Goal: Task Accomplishment & Management: Complete application form

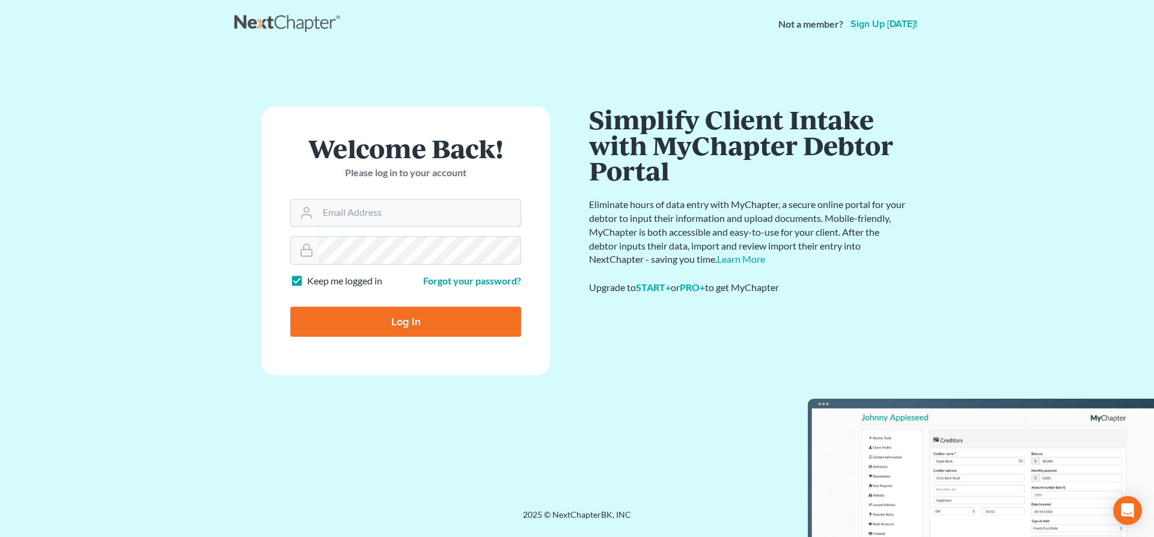
type input "[EMAIL_ADDRESS][DOMAIN_NAME]"
type input "Thinking..."
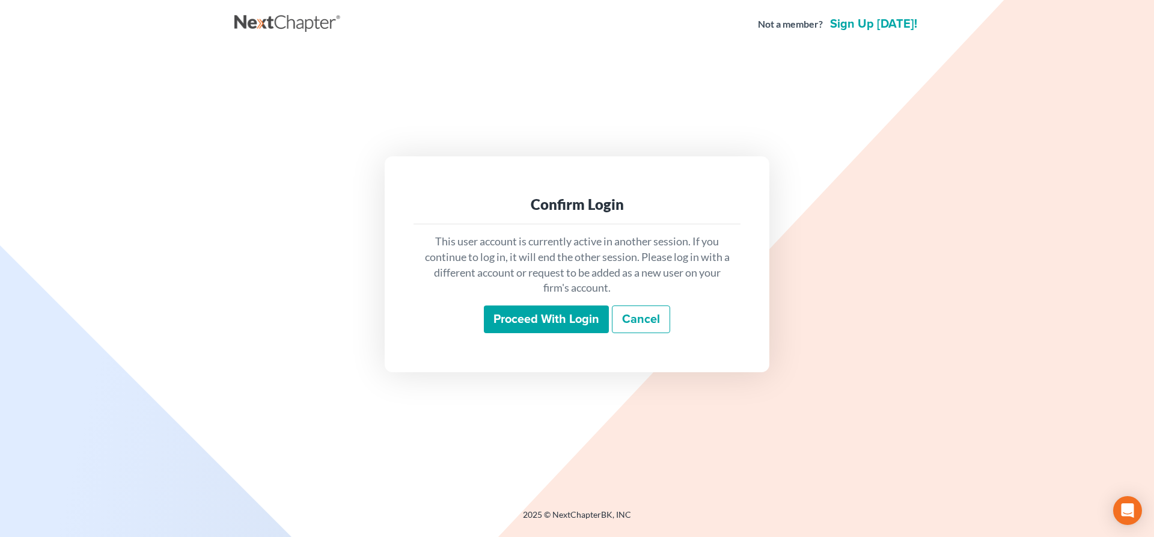
click at [533, 317] on input "Proceed with login" at bounding box center [546, 319] width 125 height 28
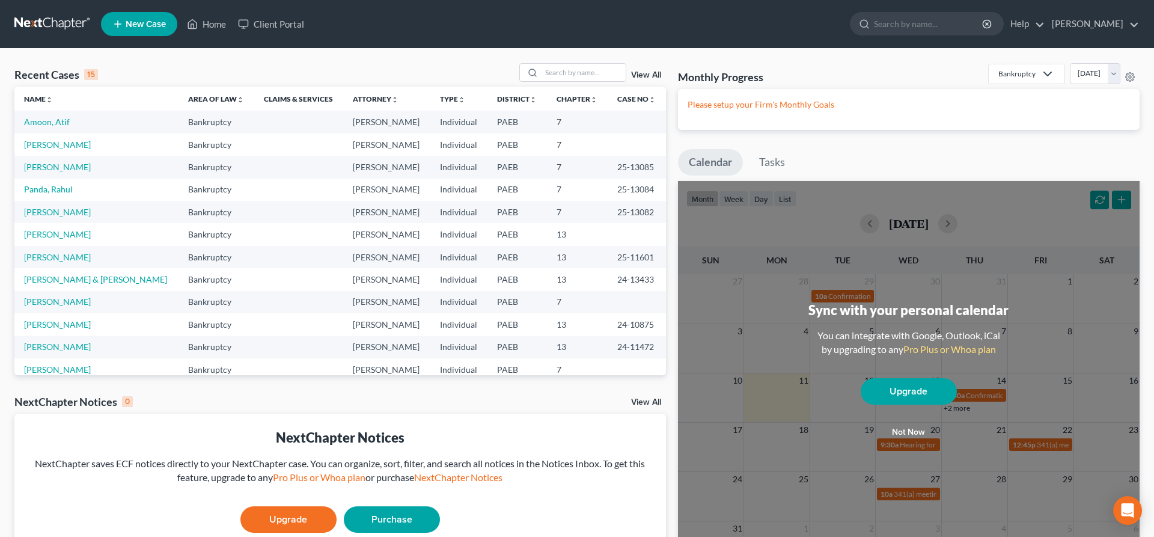
click at [918, 430] on button "Not now" at bounding box center [909, 432] width 96 height 24
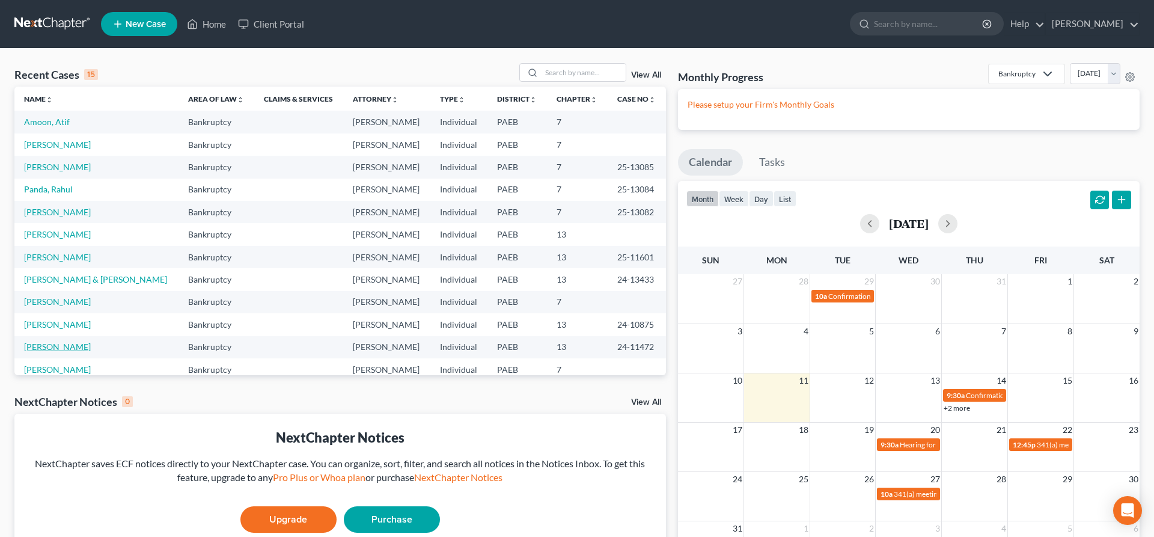
click at [46, 349] on link "[PERSON_NAME]" at bounding box center [57, 346] width 67 height 10
select select "6"
select select "4"
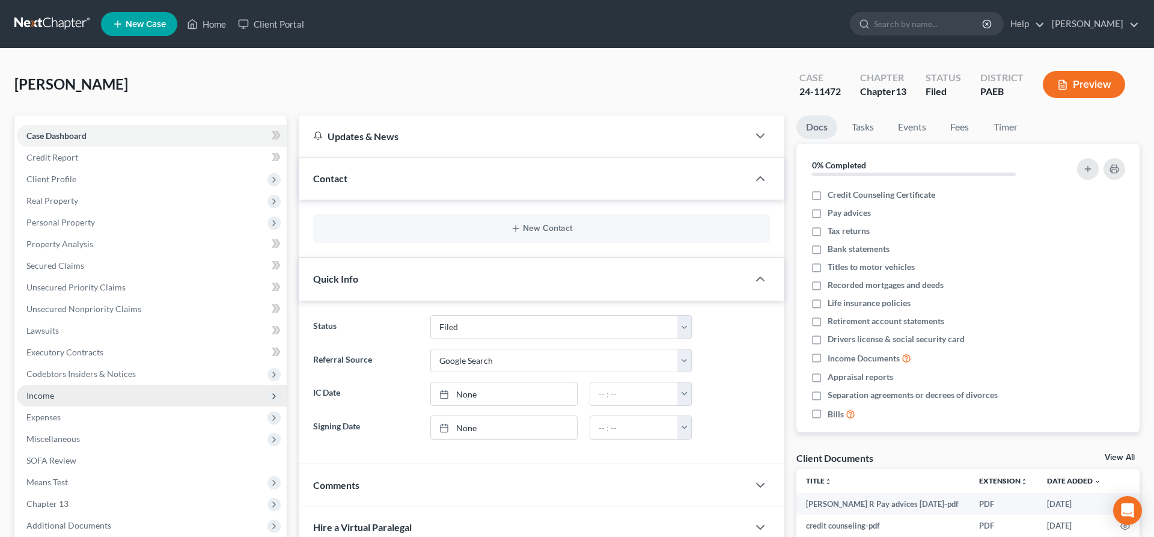
click at [62, 398] on span "Income" at bounding box center [152, 396] width 270 height 22
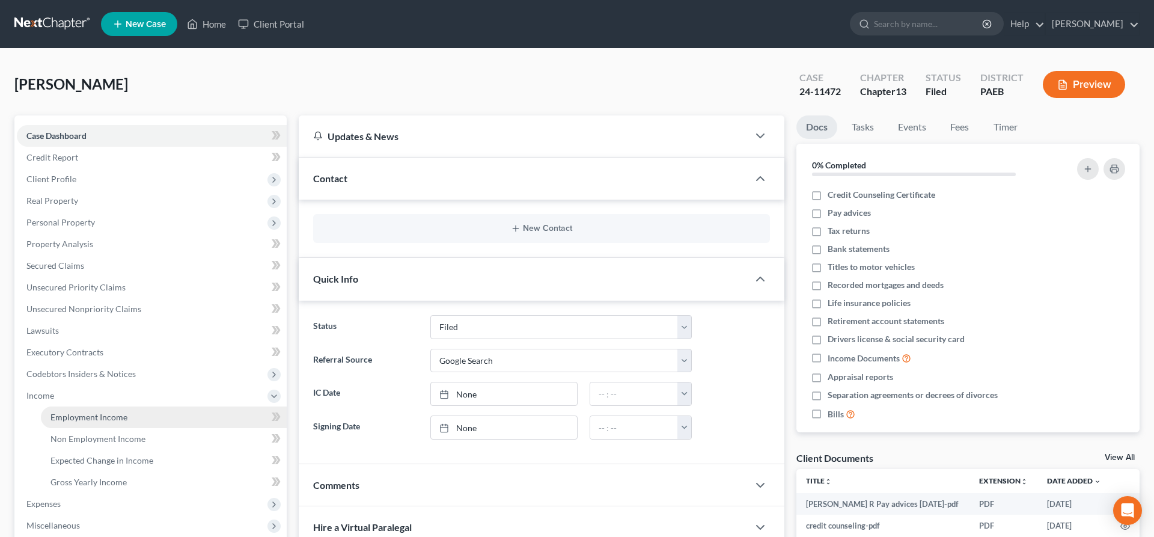
click at [135, 409] on link "Employment Income" at bounding box center [164, 417] width 246 height 22
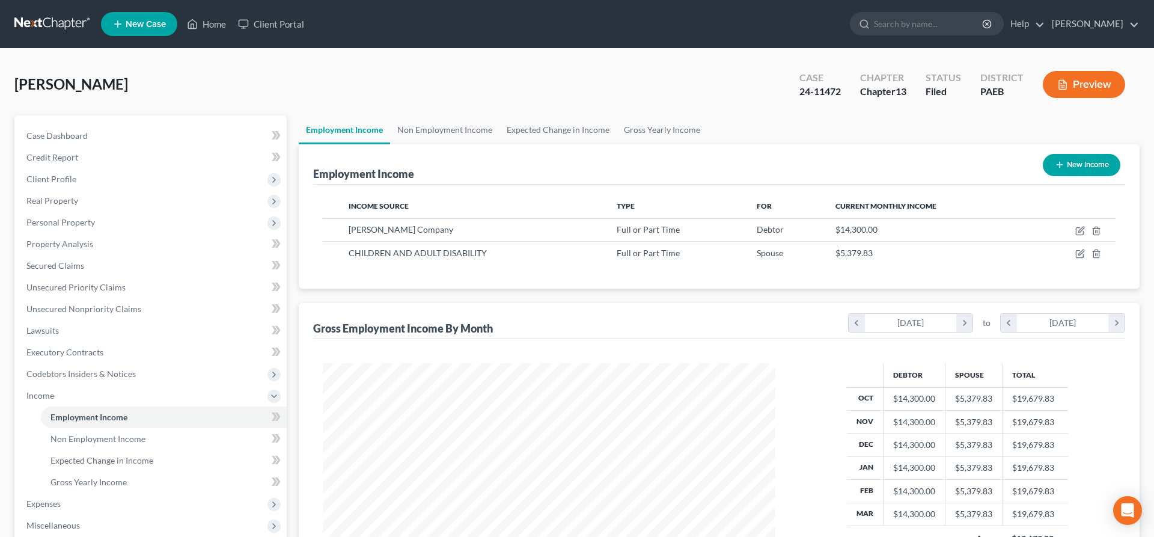
scroll to position [226, 477]
click at [1072, 227] on td at bounding box center [1073, 229] width 85 height 23
click at [1082, 227] on icon "button" at bounding box center [1080, 231] width 10 height 10
select select "0"
select select "3"
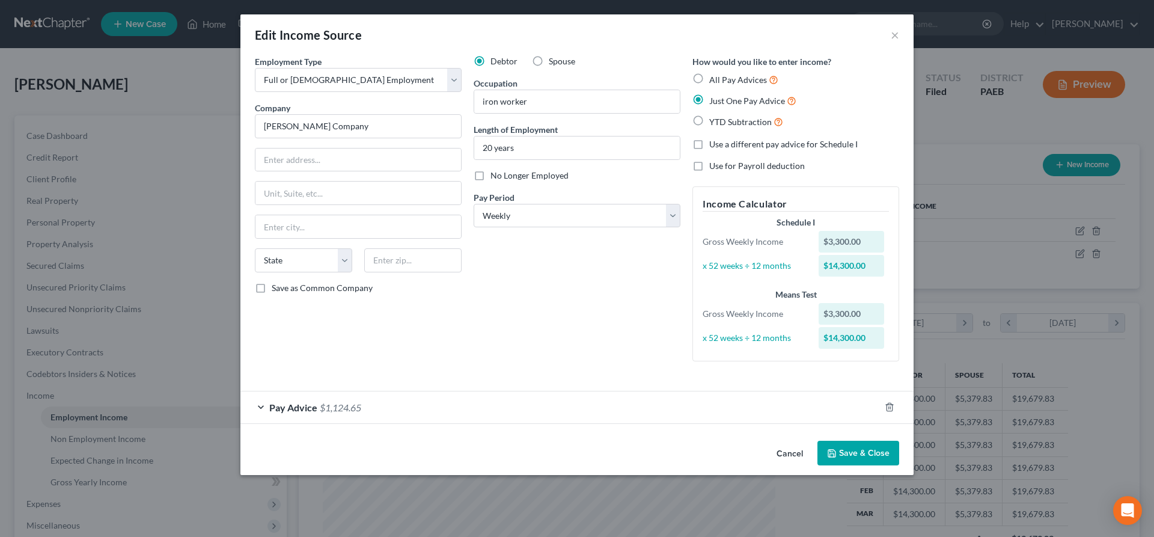
click at [299, 405] on span "Pay Advice" at bounding box center [293, 407] width 48 height 11
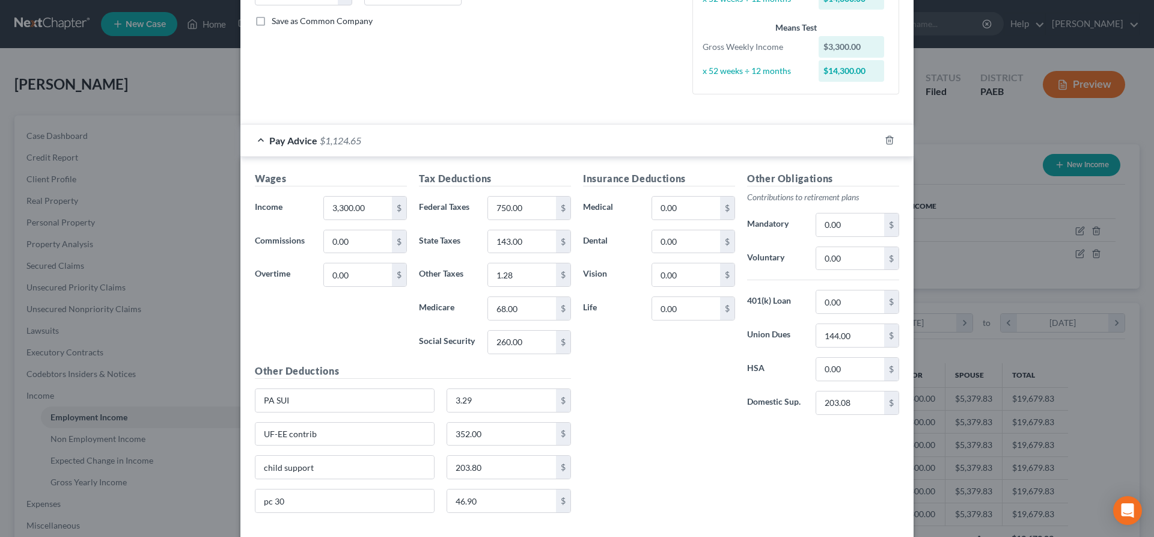
scroll to position [328, 0]
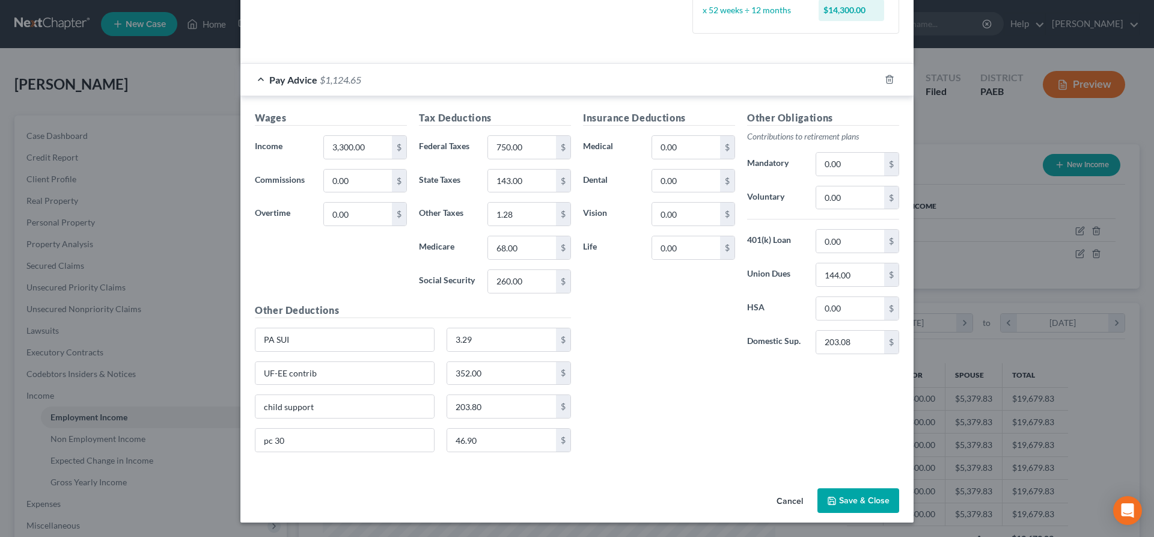
click at [858, 494] on button "Save & Close" at bounding box center [859, 500] width 82 height 25
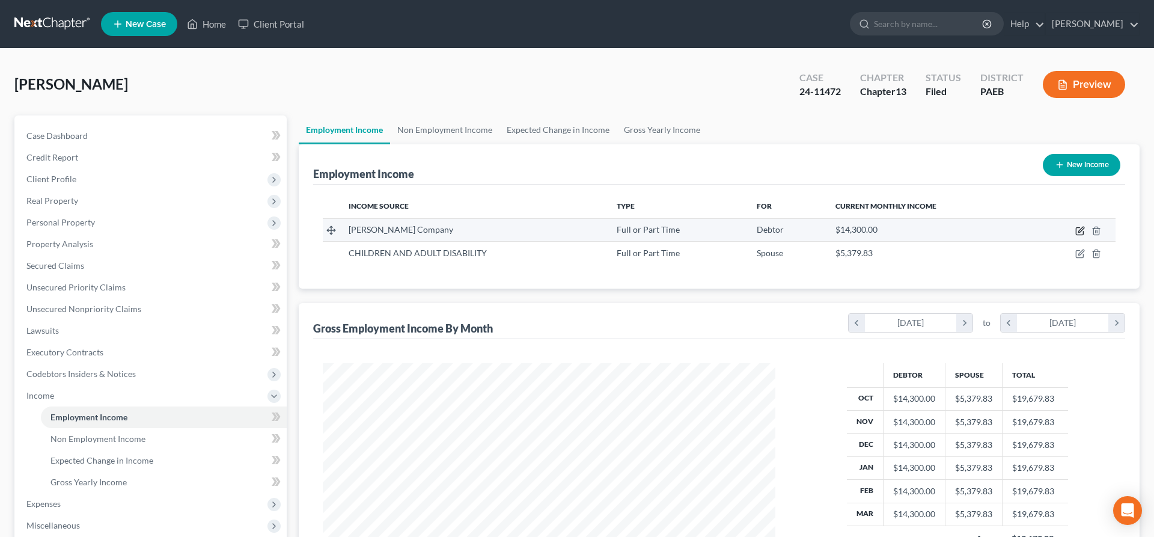
click at [1079, 230] on icon "button" at bounding box center [1080, 231] width 10 height 10
select select "0"
select select "3"
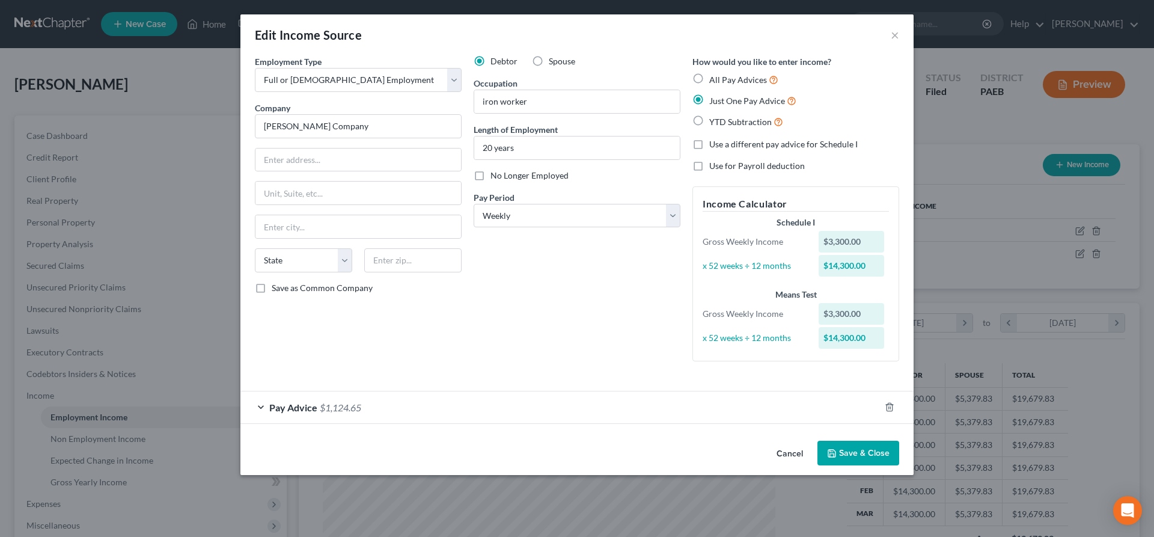
drag, startPoint x: 595, startPoint y: 22, endPoint x: 492, endPoint y: 41, distance: 104.6
click at [492, 41] on div "Edit Income Source ×" at bounding box center [576, 34] width 673 height 41
click at [474, 204] on select "Select Monthly Twice Monthly Every Other Week Weekly" at bounding box center [577, 216] width 207 height 24
click at [343, 408] on span "$1,124.65" at bounding box center [340, 407] width 41 height 11
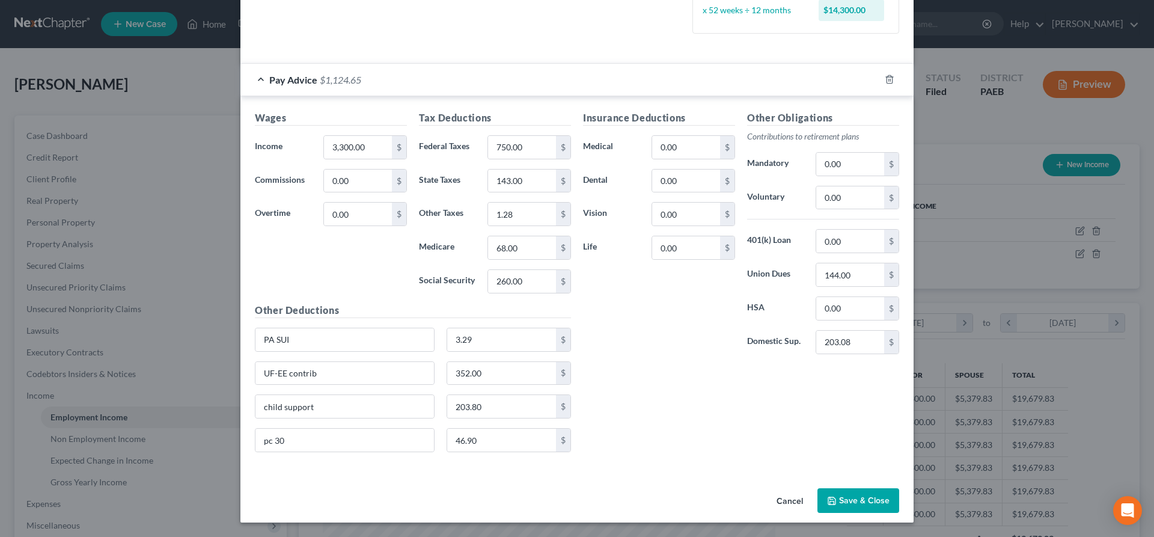
click at [852, 485] on div "Cancel Save & Close" at bounding box center [576, 503] width 673 height 40
click at [851, 497] on button "Save & Close" at bounding box center [859, 500] width 82 height 25
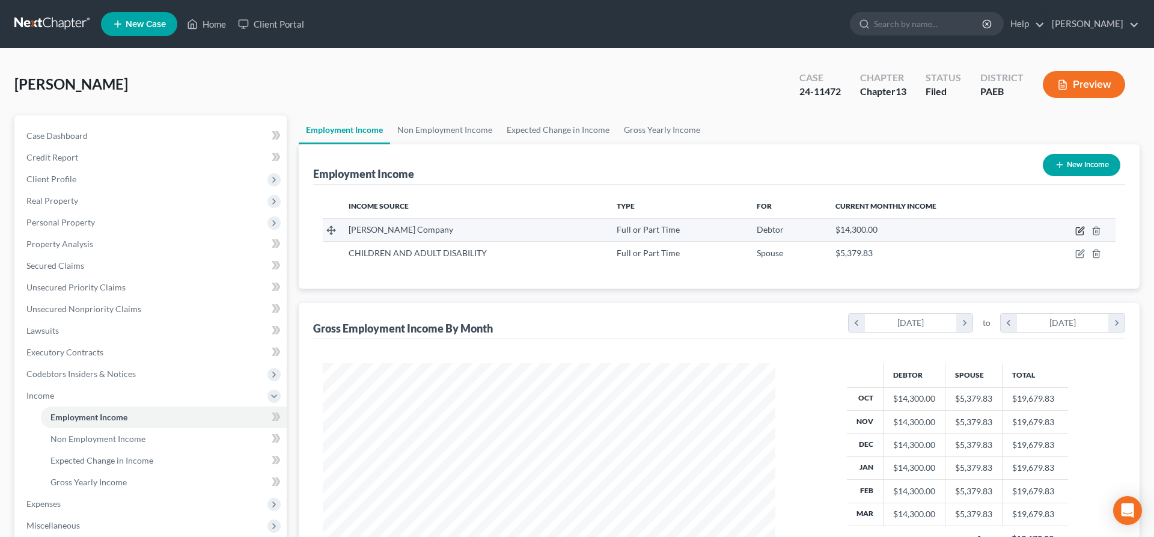
click at [1084, 230] on icon "button" at bounding box center [1080, 231] width 10 height 10
select select "0"
select select "3"
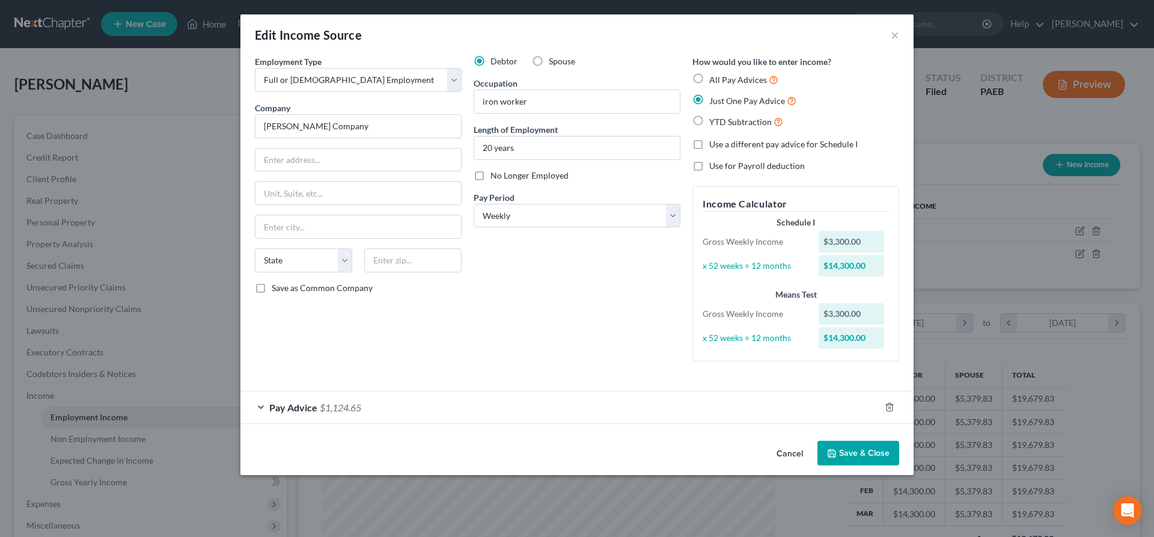
click at [874, 452] on button "Save & Close" at bounding box center [859, 453] width 82 height 25
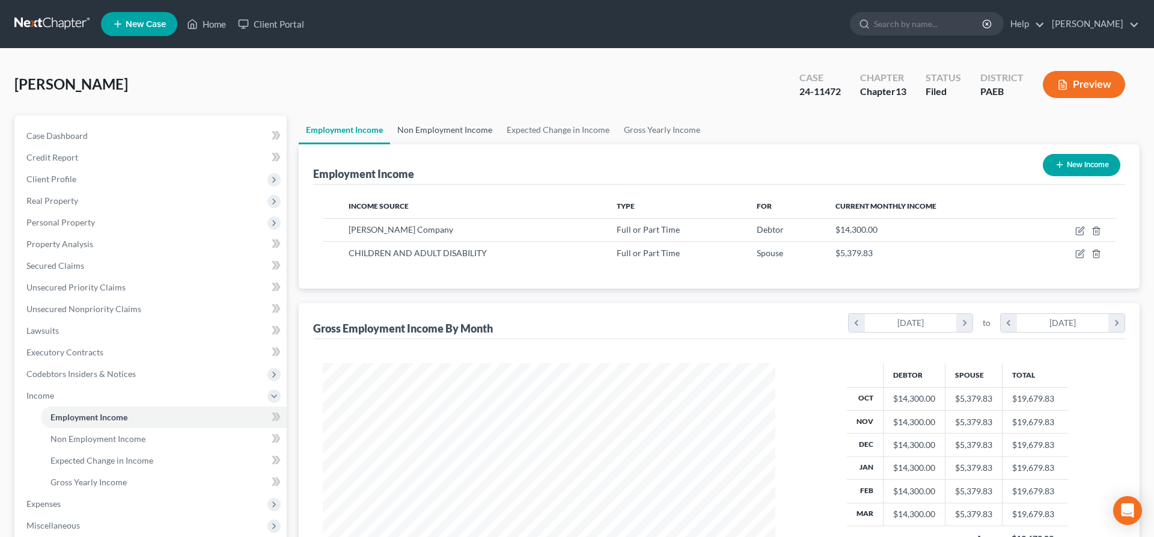
click at [429, 125] on link "Non Employment Income" at bounding box center [444, 129] width 109 height 29
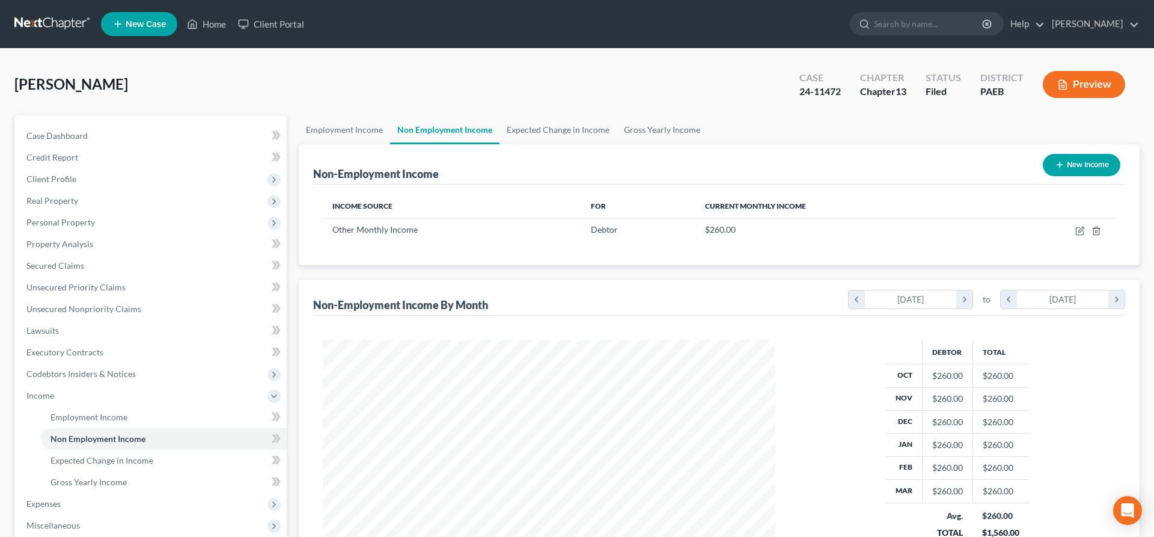
scroll to position [226, 477]
click at [1080, 236] on td at bounding box center [1054, 229] width 123 height 23
click at [1079, 230] on icon "button" at bounding box center [1080, 231] width 10 height 10
select select "13"
select select "0"
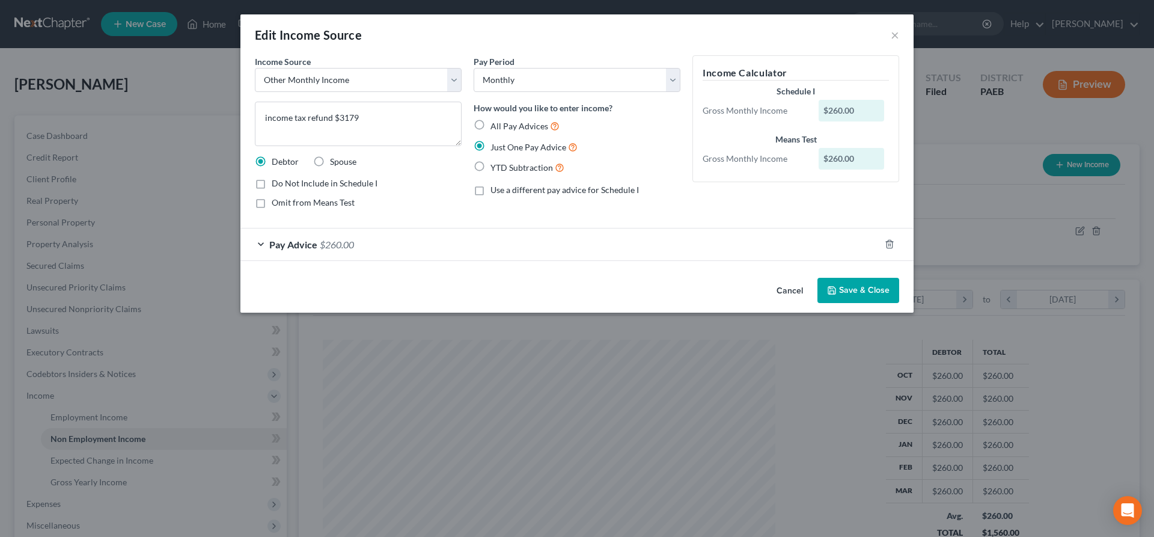
click at [788, 290] on button "Cancel" at bounding box center [790, 291] width 46 height 24
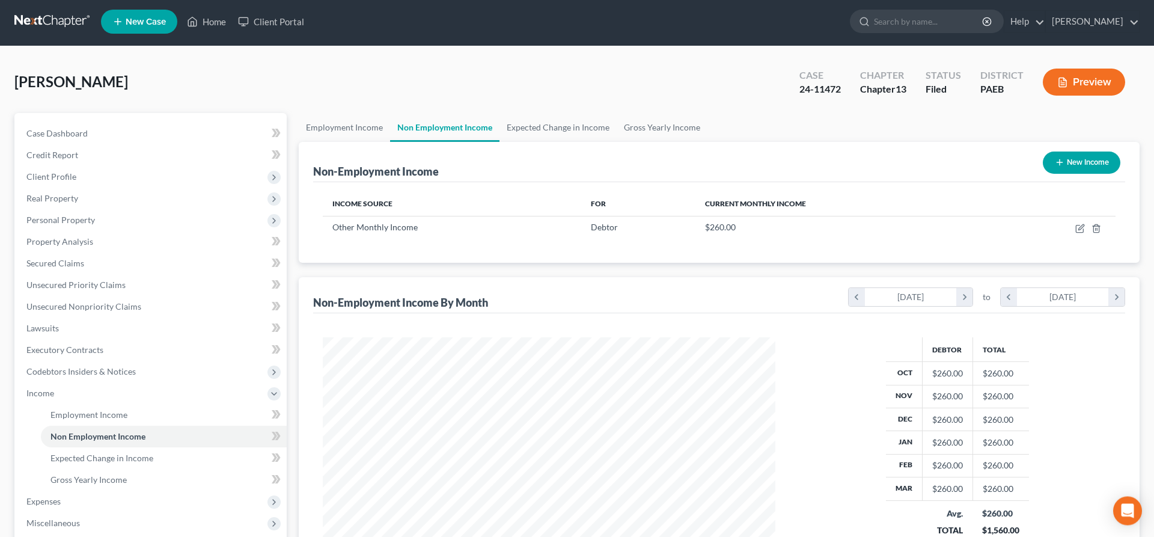
scroll to position [0, 0]
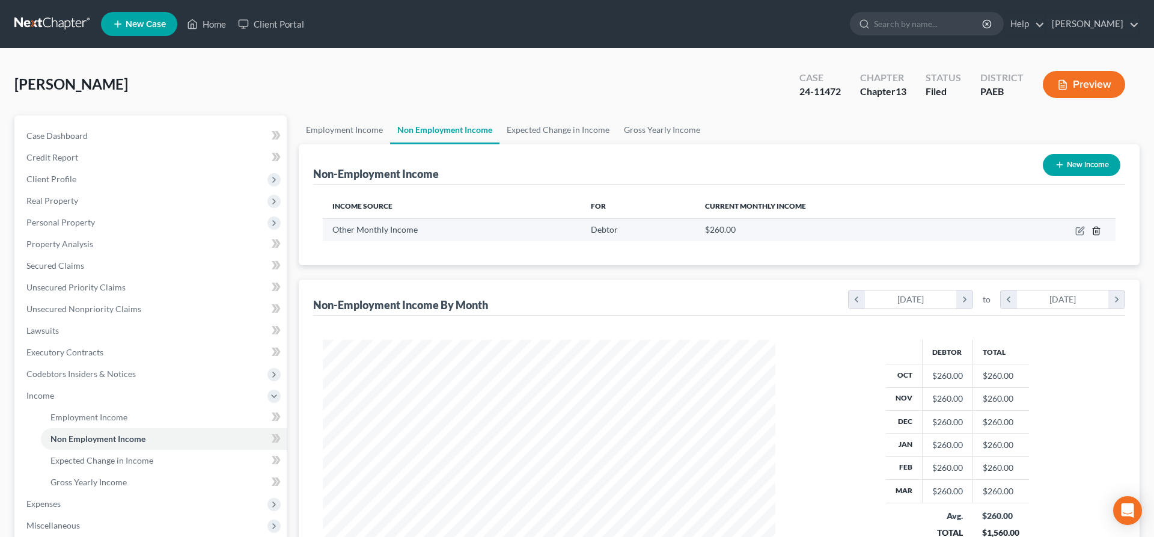
click at [1099, 228] on icon "button" at bounding box center [1096, 231] width 5 height 8
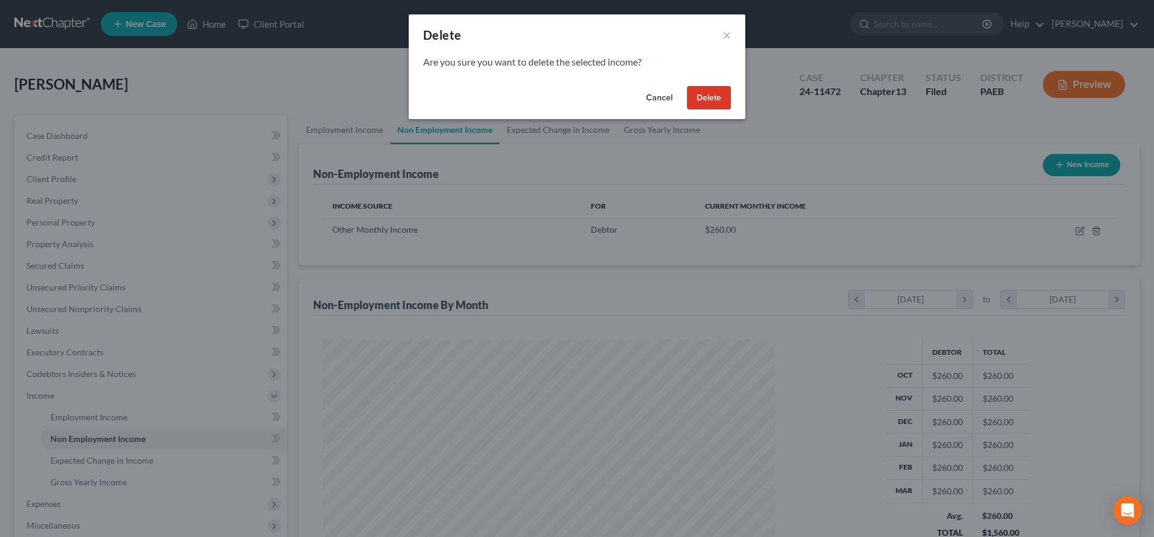
click at [703, 98] on button "Delete" at bounding box center [709, 98] width 44 height 24
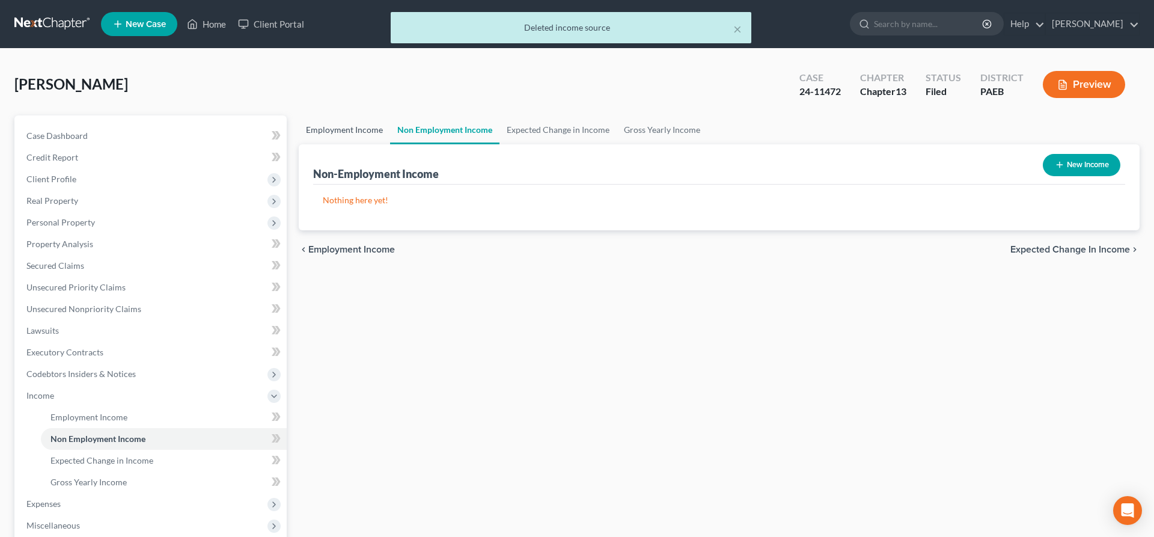
click at [355, 121] on link "Employment Income" at bounding box center [344, 129] width 91 height 29
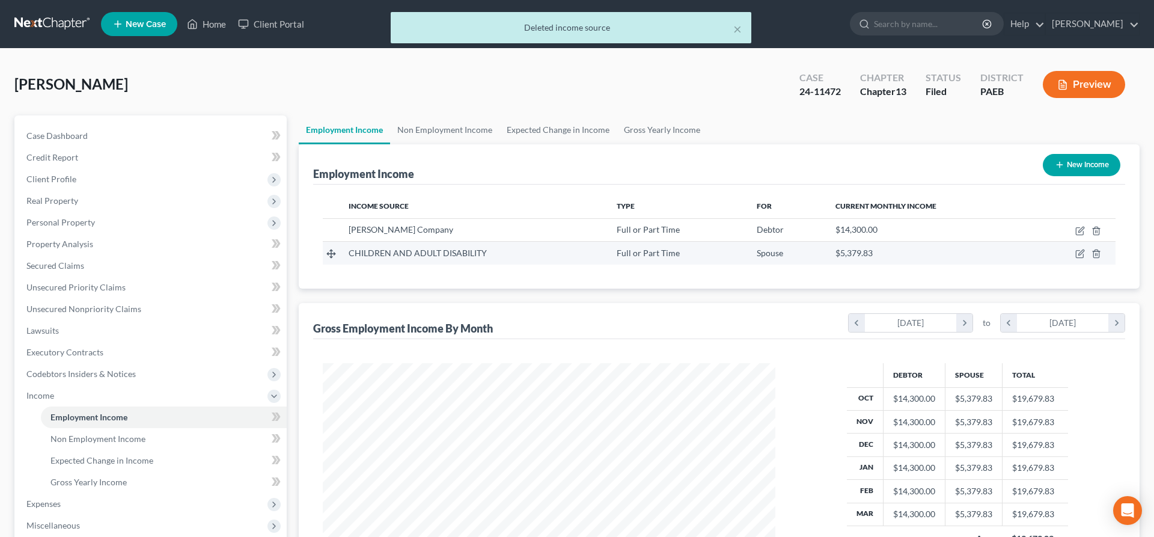
scroll to position [226, 477]
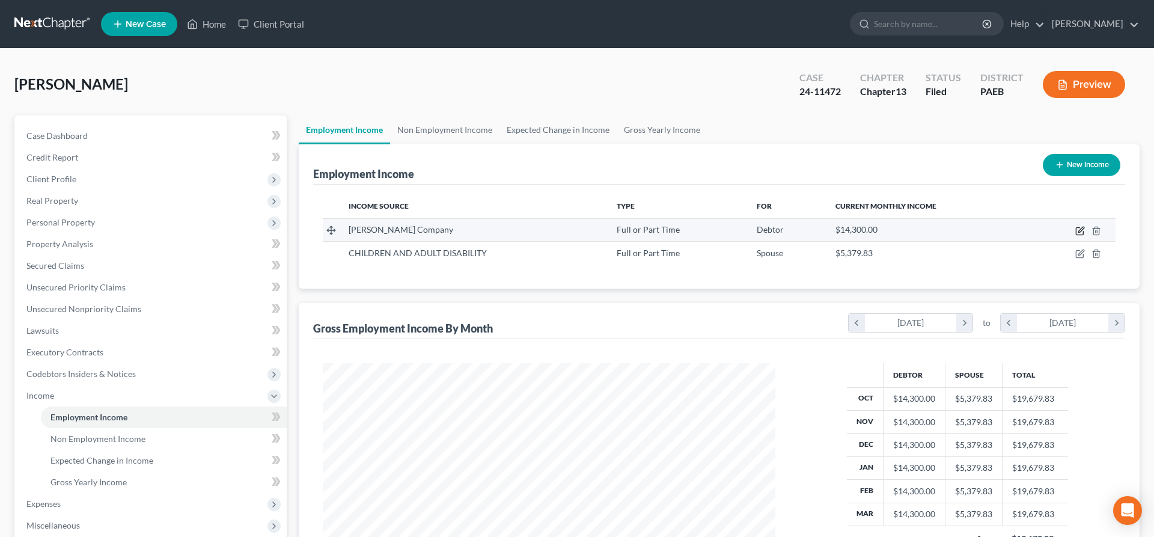
click at [1079, 227] on icon "button" at bounding box center [1080, 231] width 10 height 10
select select "0"
select select "3"
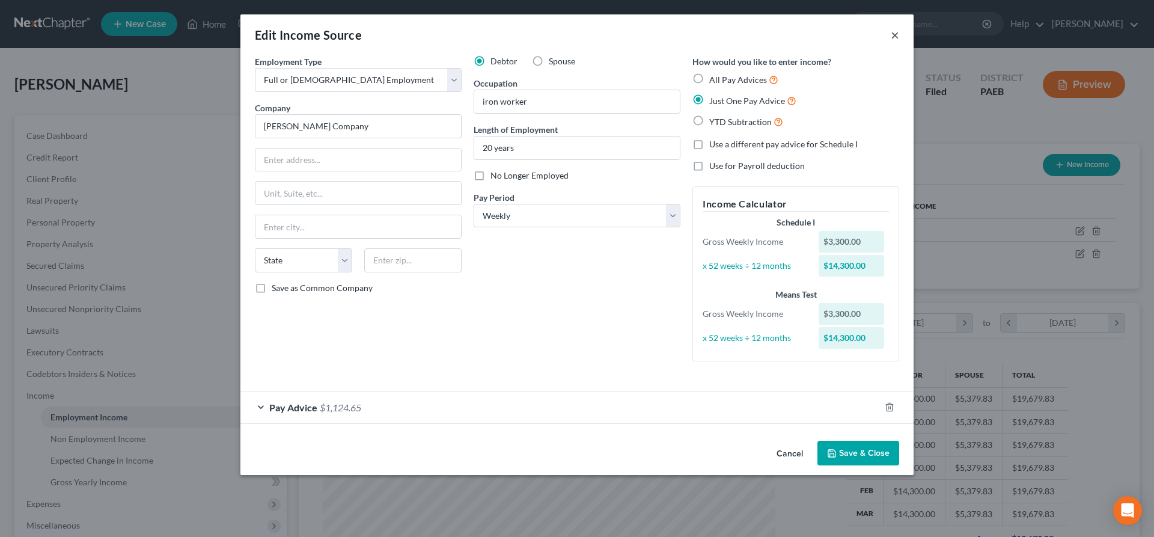
click at [897, 36] on button "×" at bounding box center [895, 35] width 8 height 14
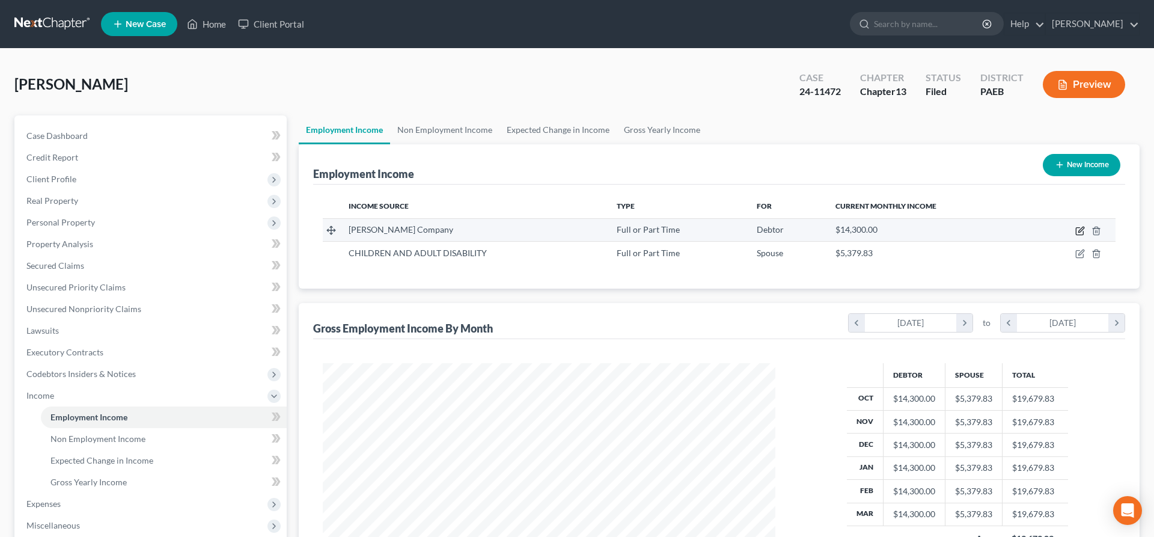
click at [1077, 226] on icon "button" at bounding box center [1080, 231] width 10 height 10
select select "0"
select select "3"
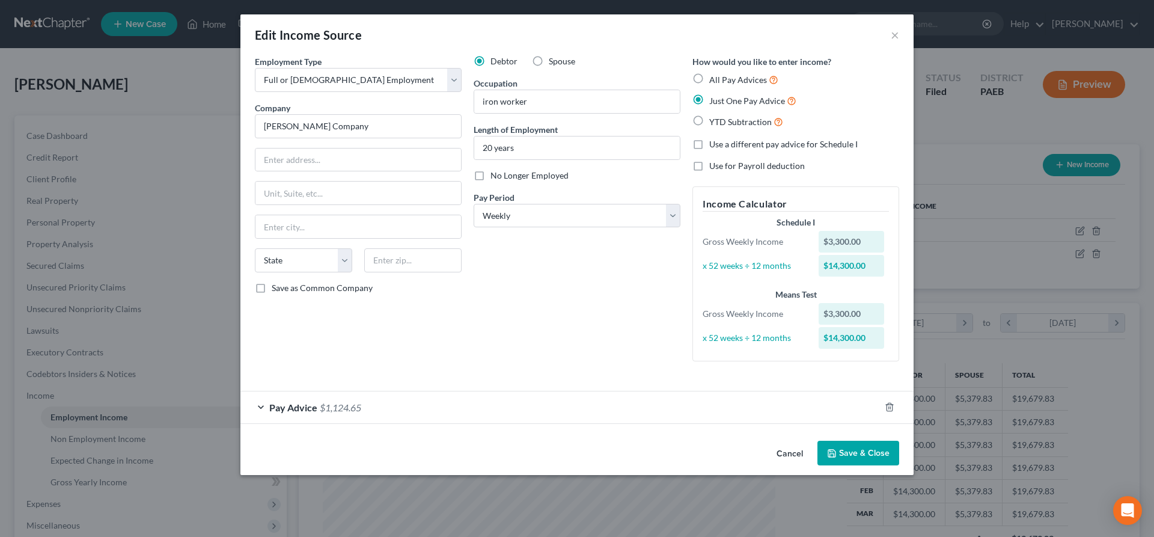
click at [343, 408] on span "$1,124.65" at bounding box center [340, 407] width 41 height 11
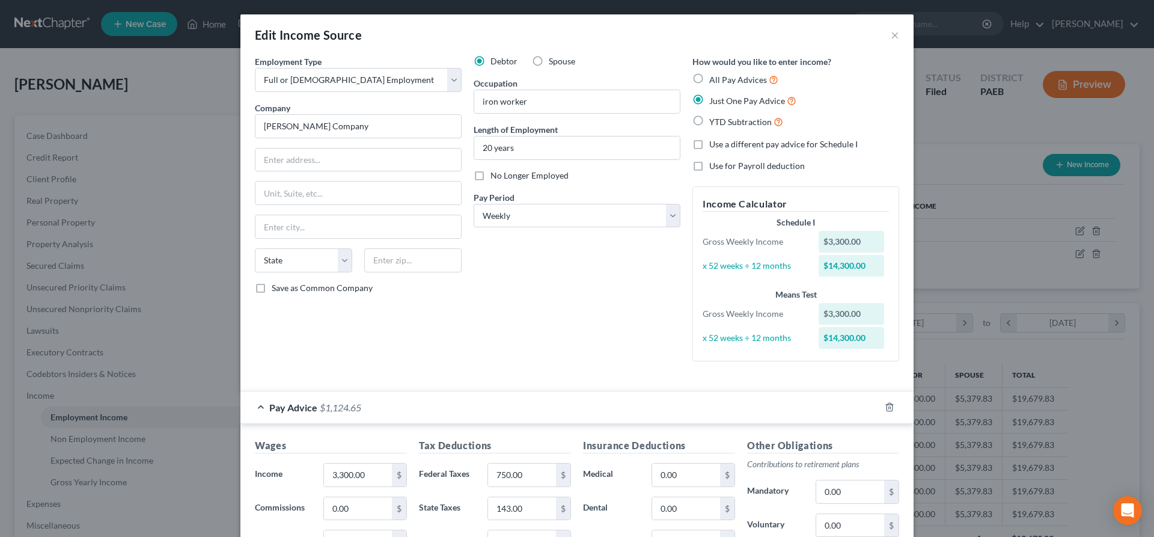
scroll to position [245, 0]
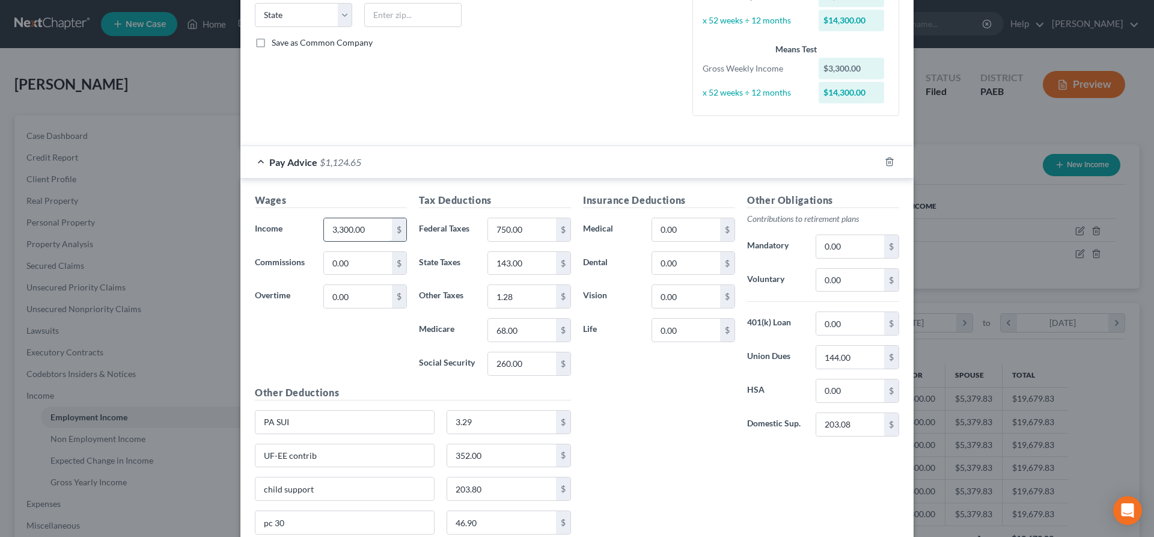
click at [373, 228] on input "3,300.00" at bounding box center [358, 229] width 68 height 23
drag, startPoint x: 540, startPoint y: 228, endPoint x: 524, endPoint y: 227, distance: 15.6
click at [524, 227] on input "750.00" at bounding box center [522, 229] width 68 height 23
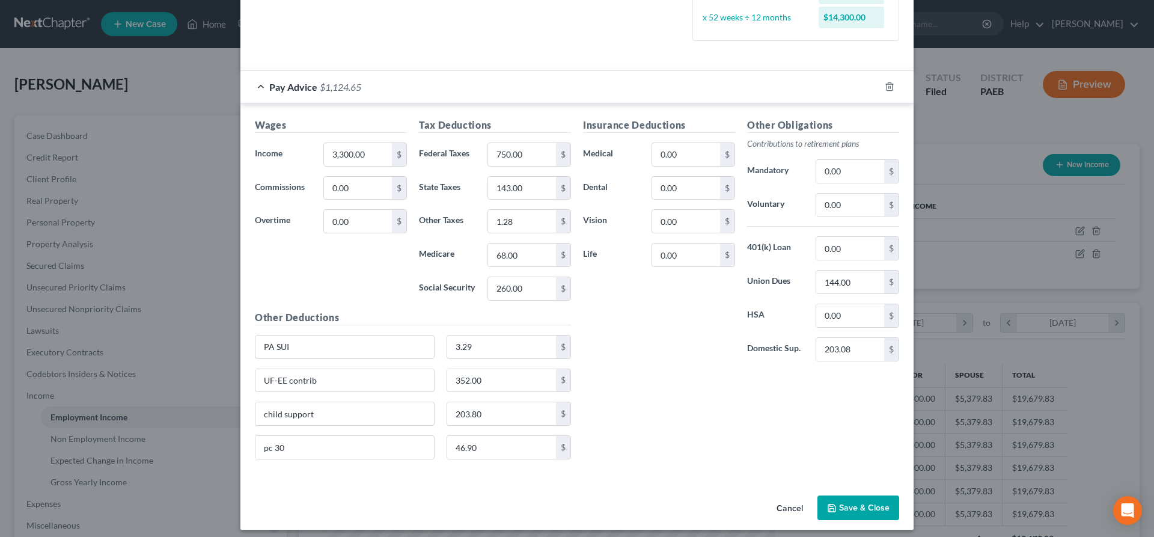
scroll to position [328, 0]
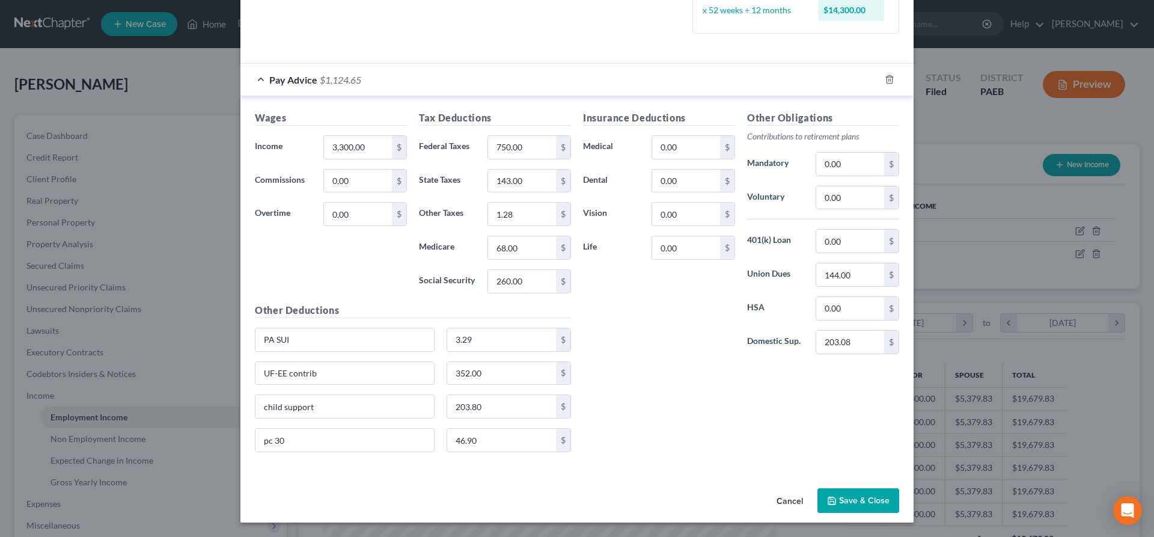
drag, startPoint x: 797, startPoint y: 501, endPoint x: 652, endPoint y: 420, distance: 166.9
click at [711, 447] on div "Edit Income Source × Employment Type * Select Full or Part Time Employment Self…" at bounding box center [576, 105] width 673 height 836
click at [332, 148] on input "3,300.00" at bounding box center [358, 147] width 68 height 23
type input "2,300.00"
click at [354, 297] on div "Wages Income * 2,300.00 $ Commissions 0.00 $ Overtime 0.00 $" at bounding box center [331, 207] width 164 height 192
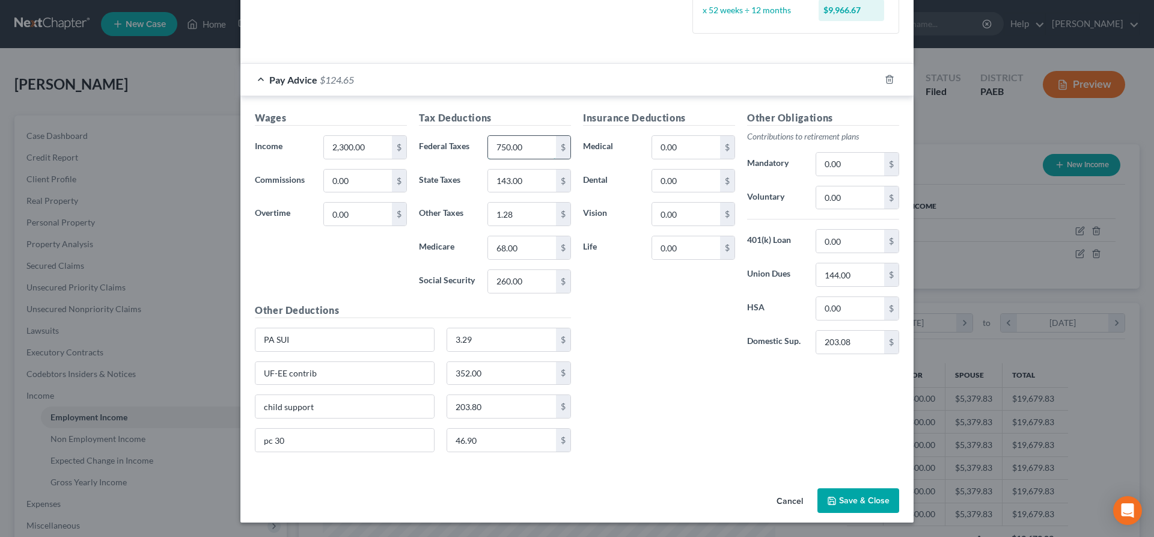
drag, startPoint x: 531, startPoint y: 147, endPoint x: 569, endPoint y: 135, distance: 39.7
click at [556, 136] on input "750.00" at bounding box center [522, 147] width 68 height 23
type input "249"
drag, startPoint x: 534, startPoint y: 278, endPoint x: 420, endPoint y: 281, distance: 114.3
click at [488, 281] on input "260.00" at bounding box center [522, 281] width 68 height 23
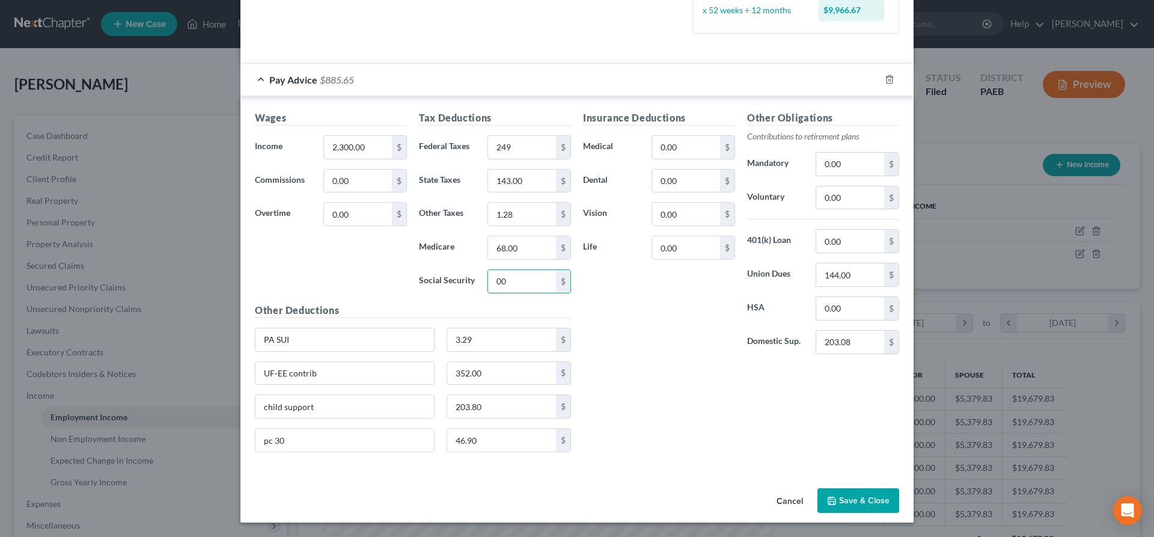
type input "0"
type input "143"
click at [530, 246] on input "68.00" at bounding box center [522, 247] width 68 height 23
type input "33.59"
click at [618, 302] on div "Insurance Deductions Medical 0.00 $ Dental 0.00 $ Vision 0.00 $ Life 0.00 $" at bounding box center [659, 237] width 164 height 253
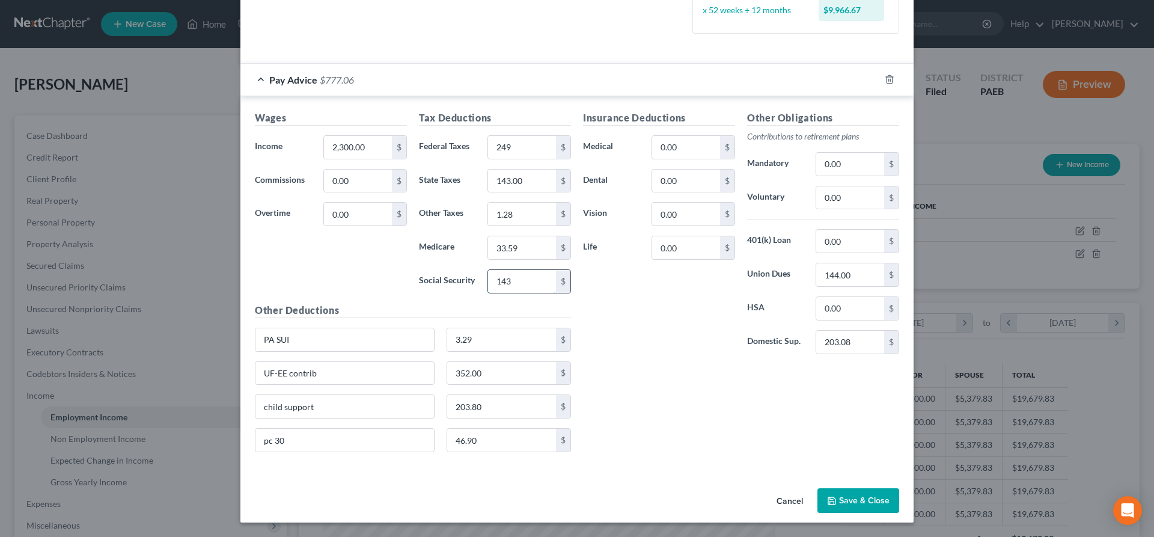
drag, startPoint x: 531, startPoint y: 278, endPoint x: 551, endPoint y: 290, distance: 23.2
click at [551, 290] on input "143" at bounding box center [522, 281] width 68 height 23
drag, startPoint x: 533, startPoint y: 185, endPoint x: 440, endPoint y: 186, distance: 92.6
click at [488, 186] on input "143.00" at bounding box center [522, 181] width 68 height 23
drag, startPoint x: 376, startPoint y: 217, endPoint x: 492, endPoint y: 226, distance: 116.4
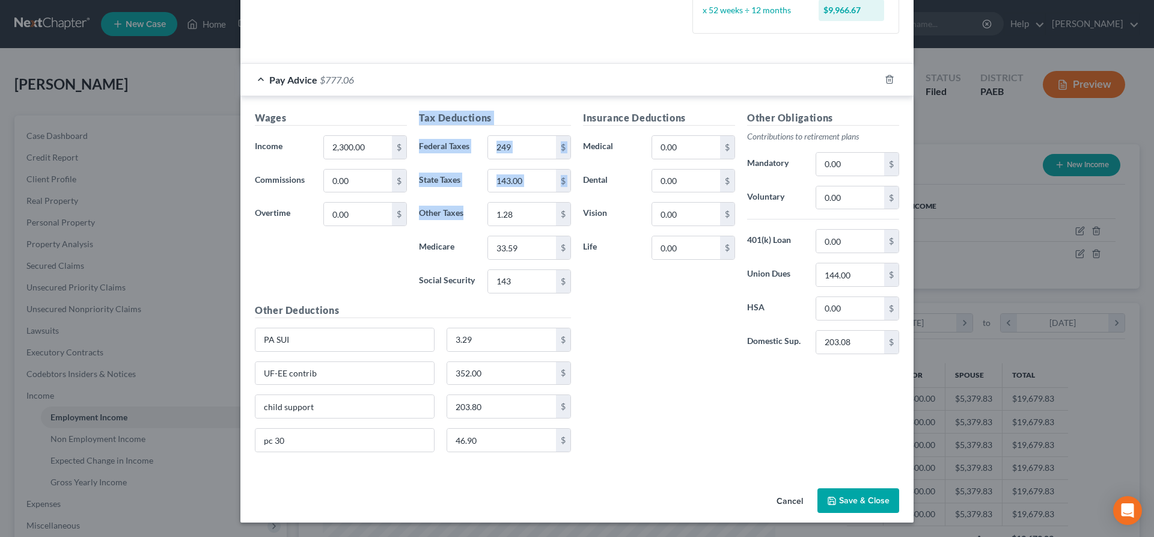
click at [492, 226] on div "Wages Income * 2,300.00 $ Commissions 0.00 $ Overtime 0.00 $ Tax Deductions Fed…" at bounding box center [413, 286] width 328 height 351
click at [533, 176] on input "143.00" at bounding box center [522, 181] width 68 height 23
type input "71"
drag, startPoint x: 670, startPoint y: 425, endPoint x: 646, endPoint y: 422, distance: 24.2
click at [669, 425] on div "Insurance Deductions Medical 0.00 $ Dental 0.00 $ Vision 0.00 $ Life 0.00 $ Oth…" at bounding box center [741, 286] width 328 height 351
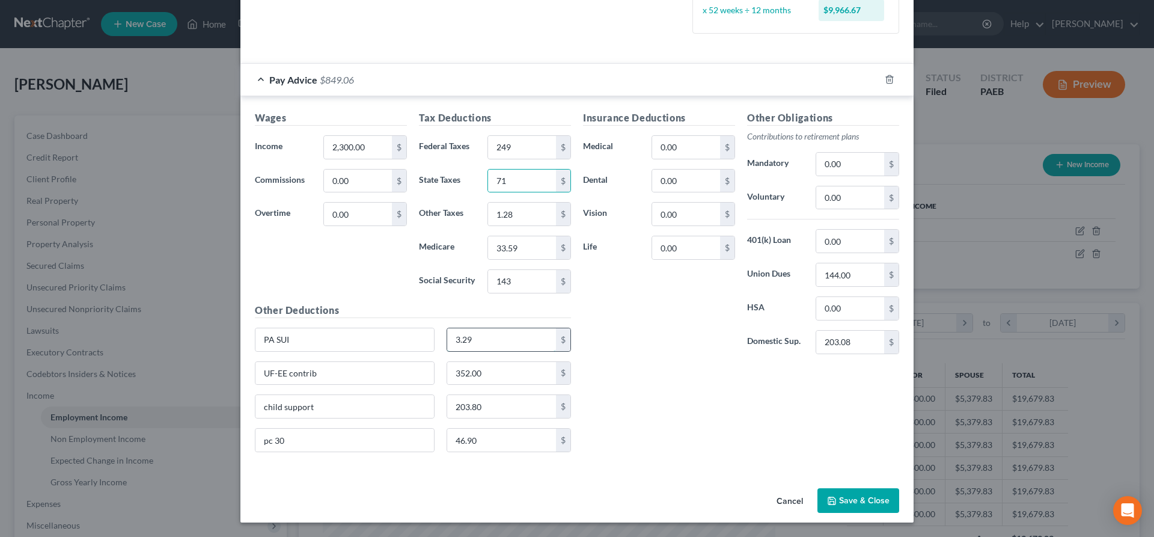
drag, startPoint x: 505, startPoint y: 341, endPoint x: 543, endPoint y: 305, distance: 52.3
click at [546, 328] on input "3.29" at bounding box center [501, 339] width 109 height 23
drag, startPoint x: 658, startPoint y: 360, endPoint x: 605, endPoint y: 376, distance: 54.9
click at [657, 364] on div "Insurance Deductions Medical 0.00 $ Dental 0.00 $ Vision 0.00 $ Life 0.00 $ Oth…" at bounding box center [741, 286] width 328 height 351
click at [485, 331] on input "1.6" at bounding box center [501, 339] width 109 height 23
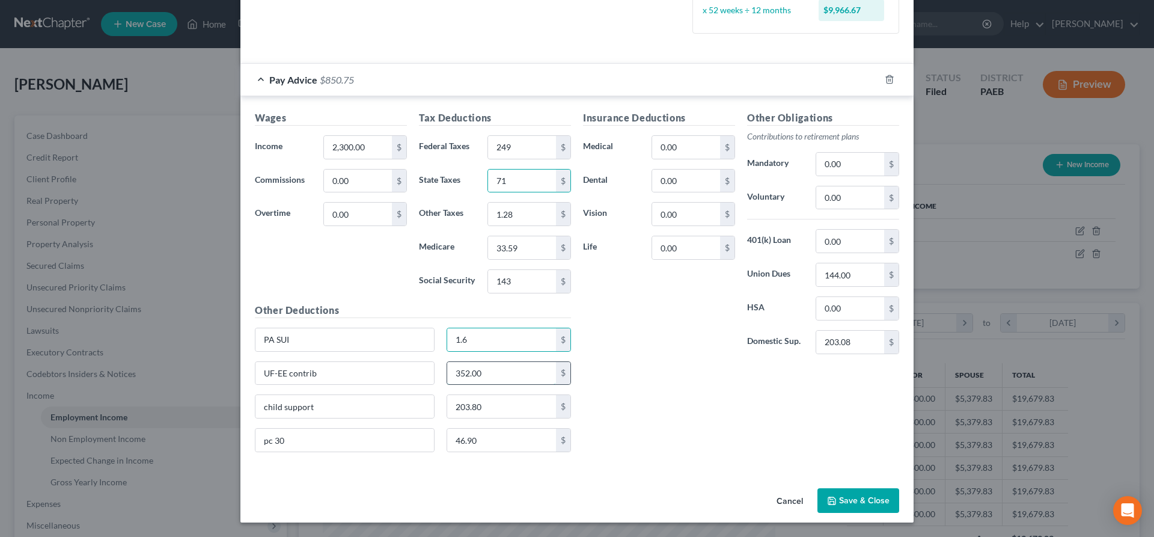
click at [495, 372] on input "352.00" at bounding box center [501, 373] width 109 height 23
click at [482, 340] on input "1.6" at bounding box center [501, 339] width 109 height 23
click at [488, 338] on input "1.6" at bounding box center [501, 339] width 109 height 23
type input "1.60"
click at [643, 344] on div "Insurance Deductions Medical 0.00 $ Dental 0.00 $ Vision 0.00 $ Life 0.00 $" at bounding box center [659, 237] width 164 height 253
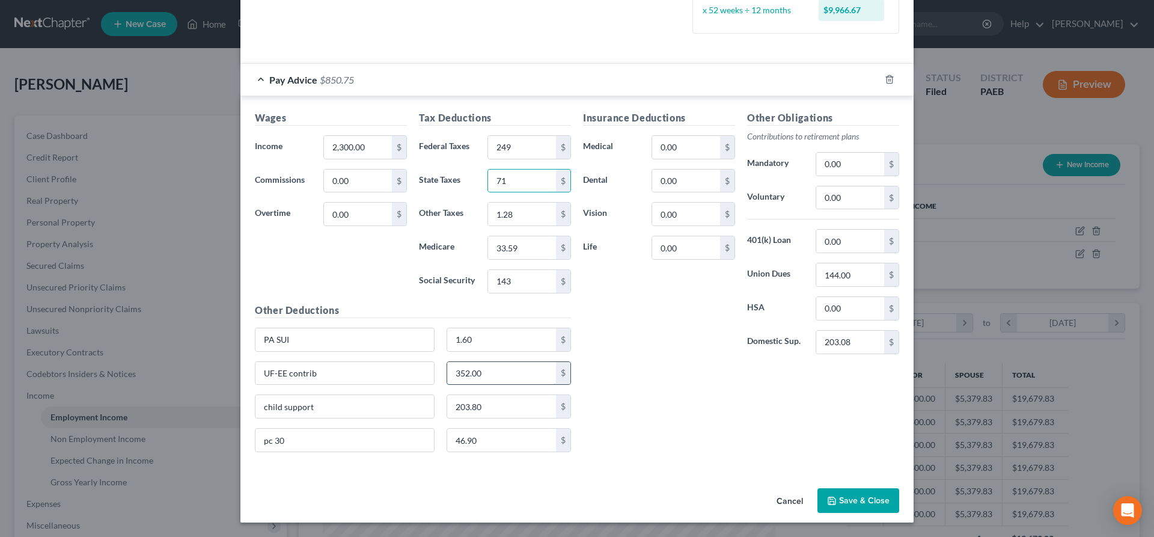
drag, startPoint x: 492, startPoint y: 376, endPoint x: 572, endPoint y: 378, distance: 79.4
click at [557, 378] on input "352.00" at bounding box center [501, 373] width 109 height 23
type input "174"
drag, startPoint x: 661, startPoint y: 420, endPoint x: 658, endPoint y: 414, distance: 6.5
click at [660, 418] on div "Insurance Deductions Medical 0.00 $ Dental 0.00 $ Vision 0.00 $ Life 0.00 $ Oth…" at bounding box center [741, 286] width 328 height 351
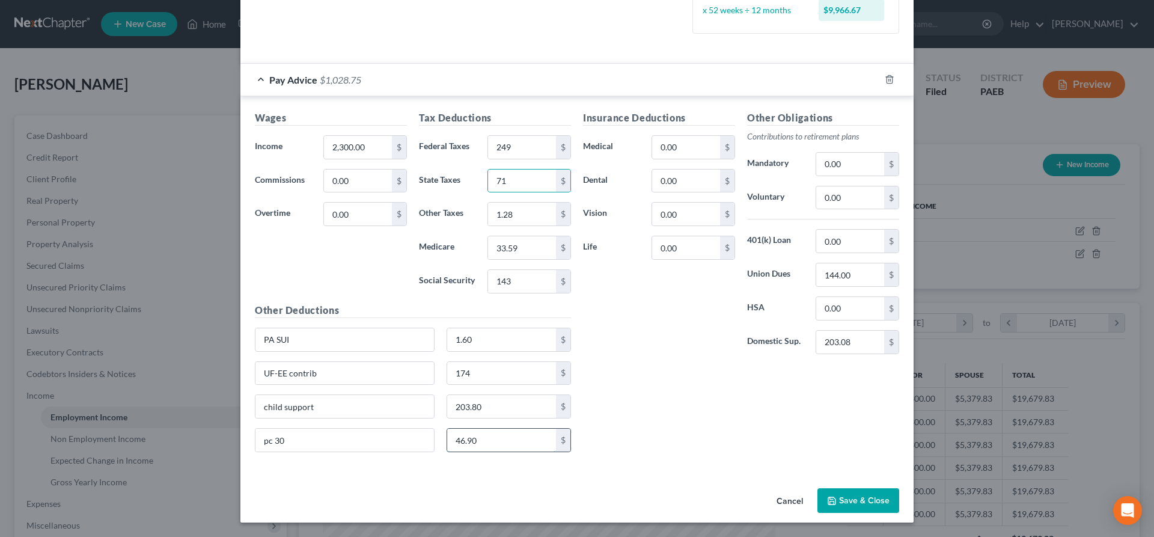
click at [516, 444] on input "46.90" at bounding box center [501, 440] width 109 height 23
type input "23"
drag, startPoint x: 730, startPoint y: 427, endPoint x: 753, endPoint y: 380, distance: 53.0
click at [729, 426] on div "Insurance Deductions Medical 0.00 $ Dental 0.00 $ Vision 0.00 $ Life 0.00 $ Oth…" at bounding box center [741, 286] width 328 height 351
drag, startPoint x: 877, startPoint y: 346, endPoint x: 765, endPoint y: 347, distance: 111.8
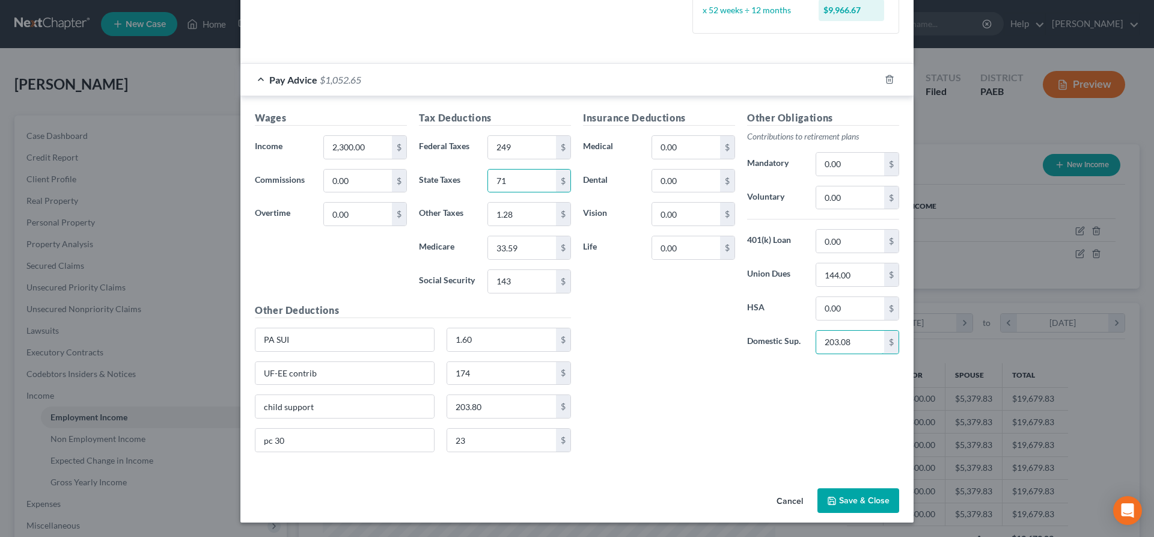
click at [765, 347] on div "Domestic Sup. 203.08 $" at bounding box center [823, 342] width 164 height 24
drag, startPoint x: 497, startPoint y: 407, endPoint x: 435, endPoint y: 401, distance: 62.2
click at [447, 401] on input "203.80" at bounding box center [501, 406] width 109 height 23
type input "0"
click at [354, 403] on input "child support" at bounding box center [344, 406] width 179 height 23
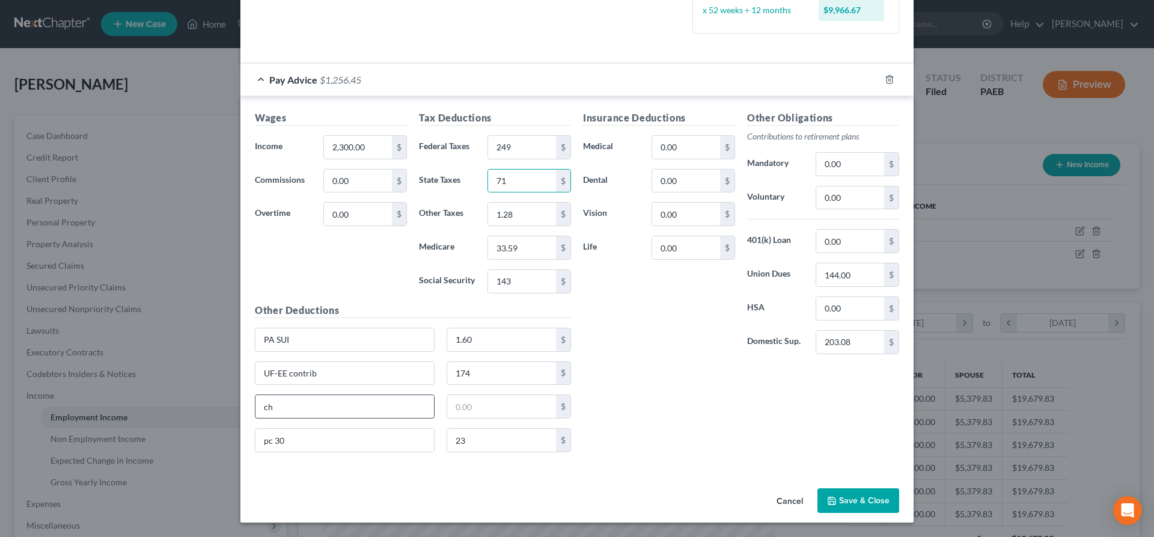
type input "c"
click at [697, 399] on div "Insurance Deductions Medical 0.00 $ Dental 0.00 $ Vision 0.00 $ Life 0.00 $ Oth…" at bounding box center [741, 286] width 328 height 351
click at [869, 277] on input "144.00" at bounding box center [850, 274] width 68 height 23
type input "10"
click at [795, 424] on div "Insurance Deductions Medical 0.00 $ Dental 0.00 $ Vision 0.00 $ Life 0.00 $ Oth…" at bounding box center [741, 286] width 328 height 351
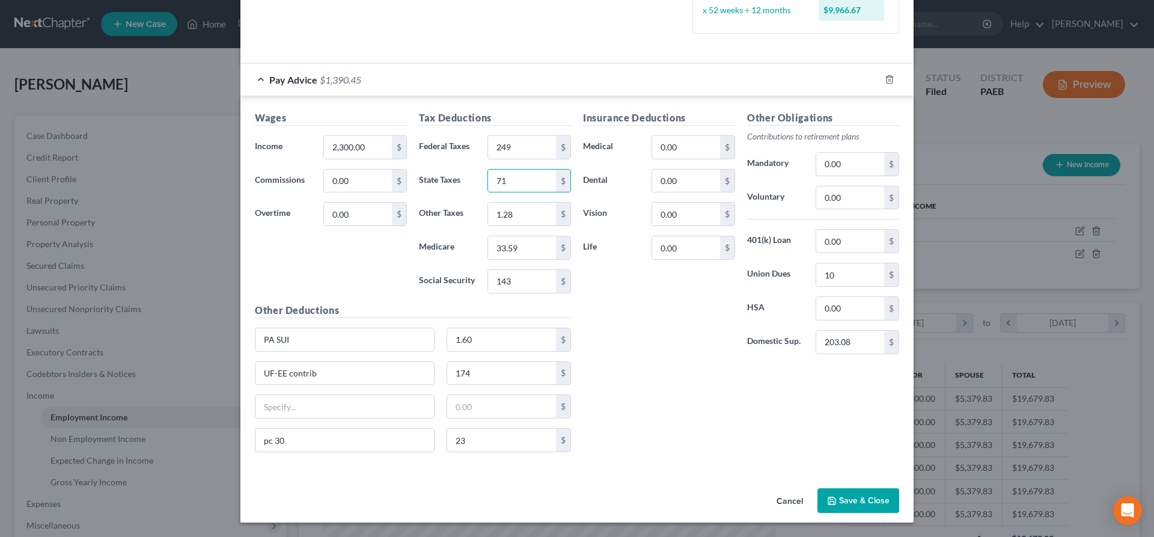
click at [858, 496] on button "Save & Close" at bounding box center [859, 500] width 82 height 25
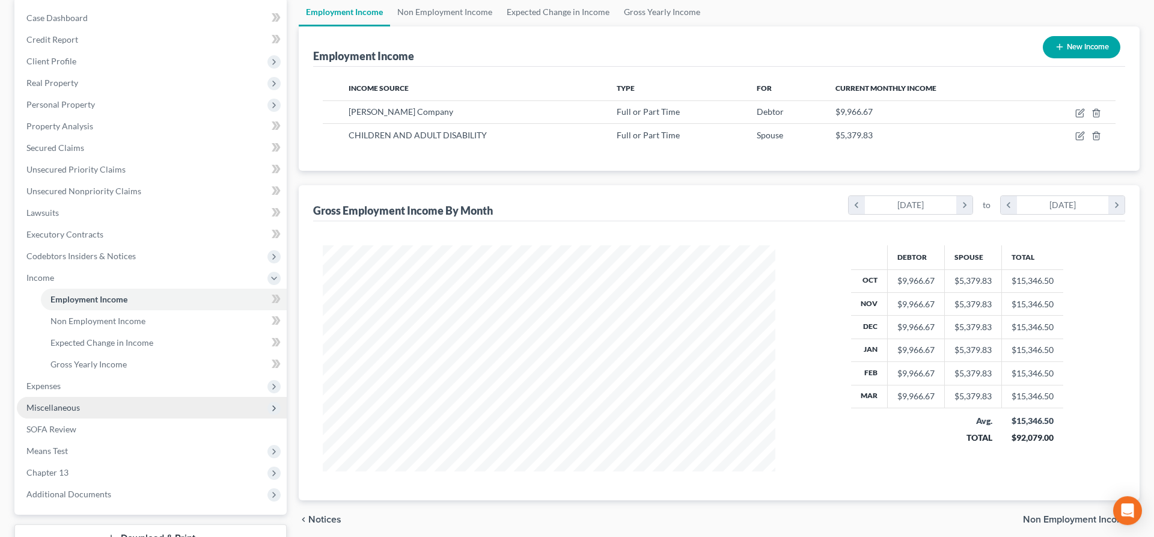
scroll to position [123, 0]
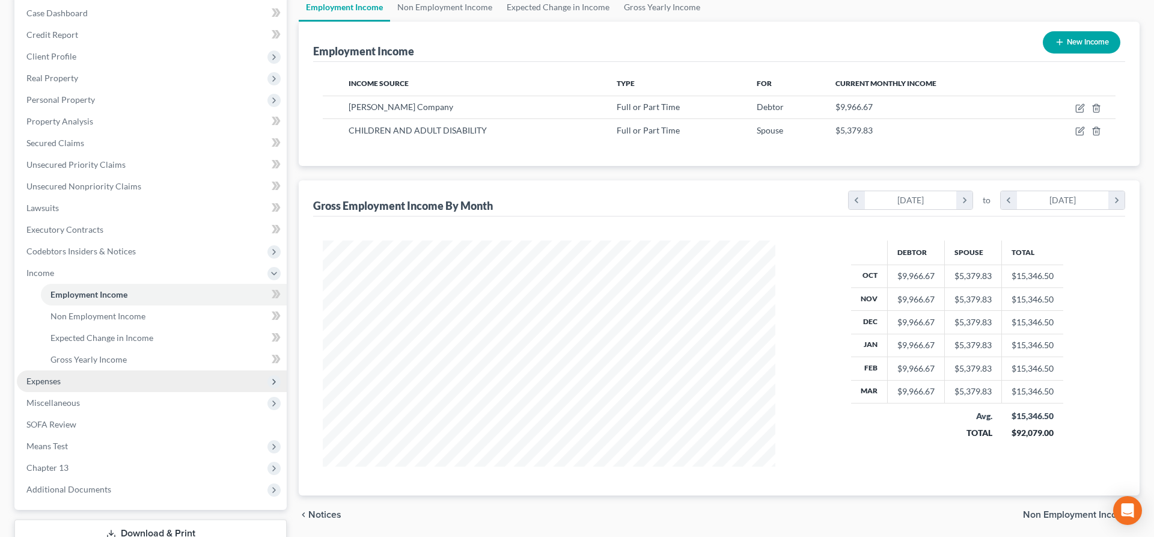
click at [74, 375] on span "Expenses" at bounding box center [152, 381] width 270 height 22
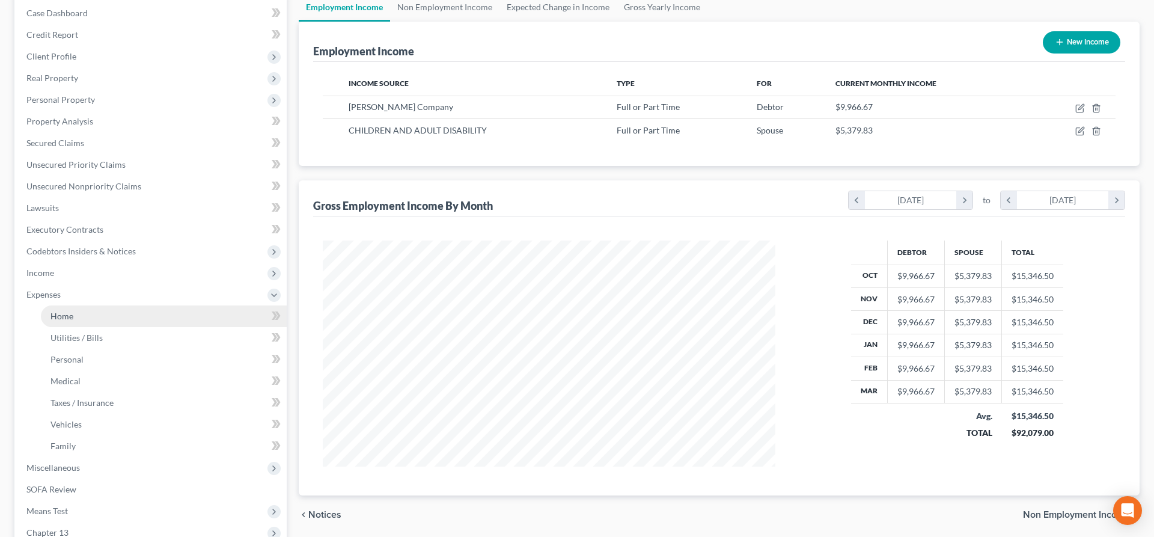
click at [94, 311] on link "Home" at bounding box center [164, 316] width 246 height 22
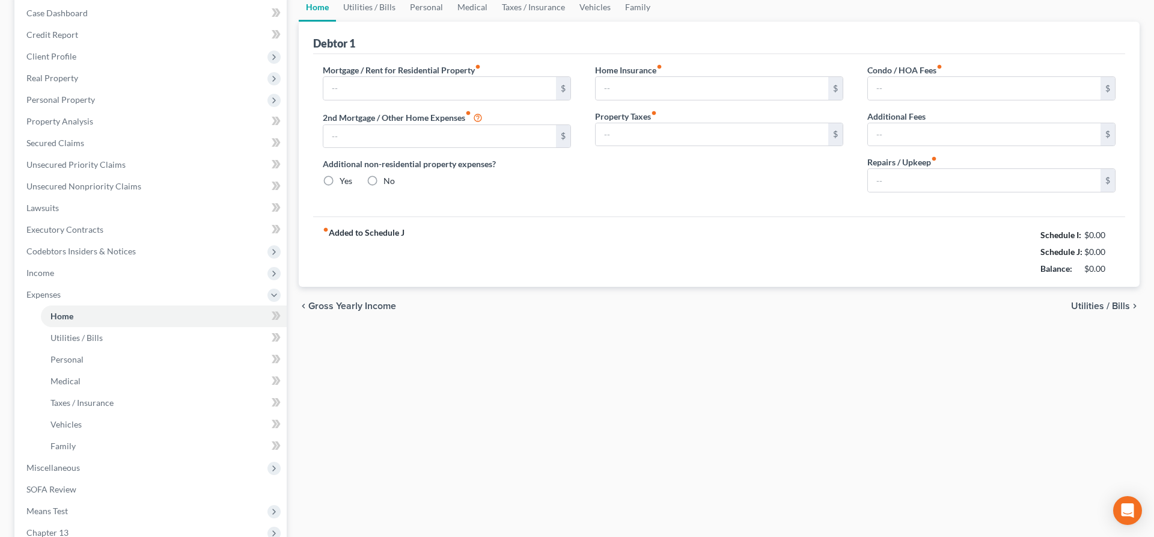
type input "2,190.00"
type input "0.00"
radio input "true"
type input "0.00"
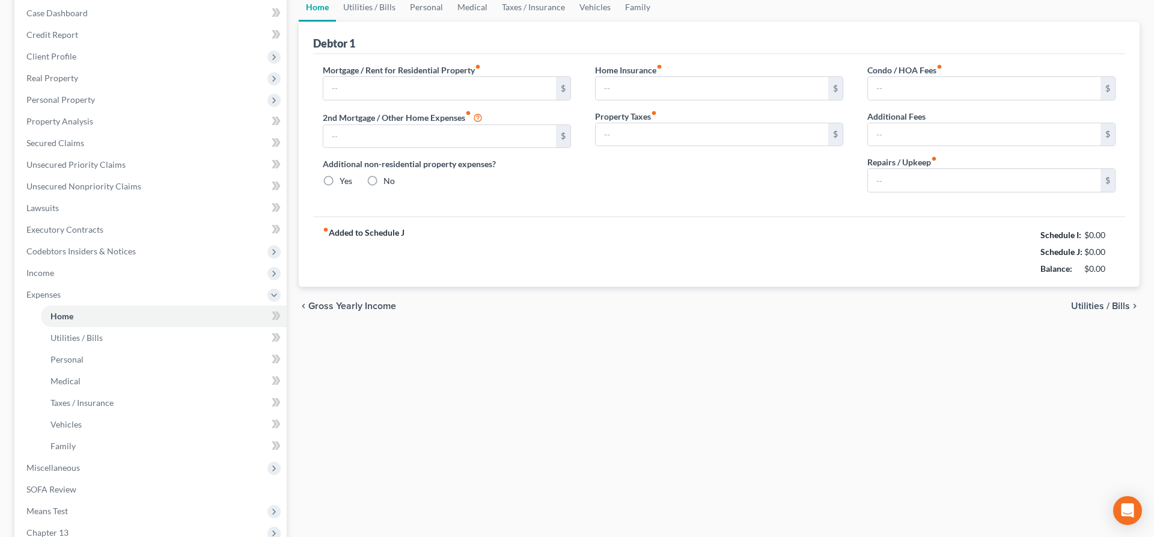
type input "0.00"
type input "135.00"
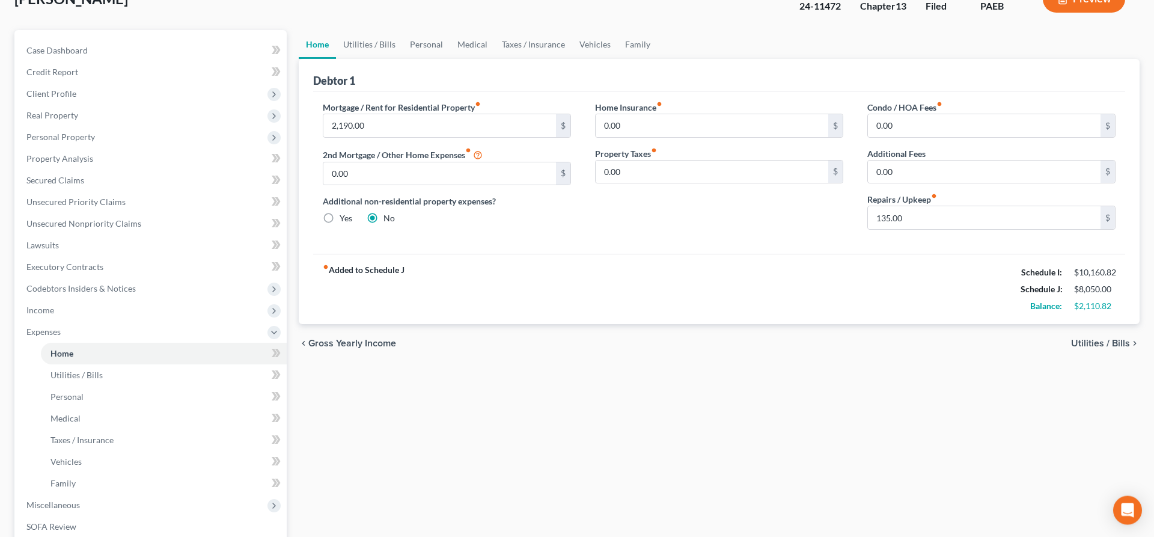
scroll to position [61, 0]
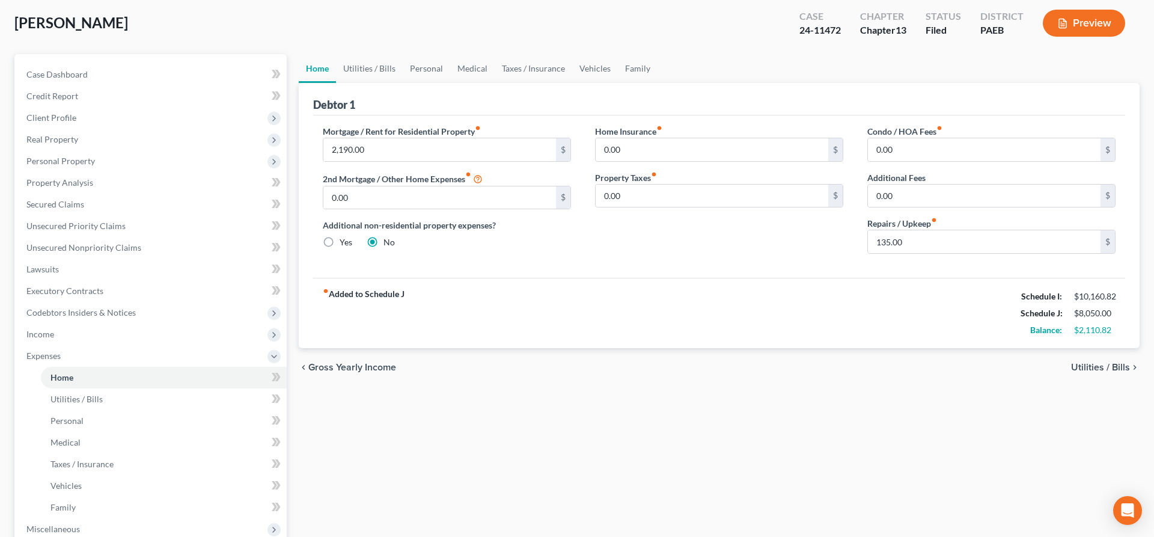
click at [1101, 364] on span "Utilities / Bills" at bounding box center [1100, 368] width 59 height 10
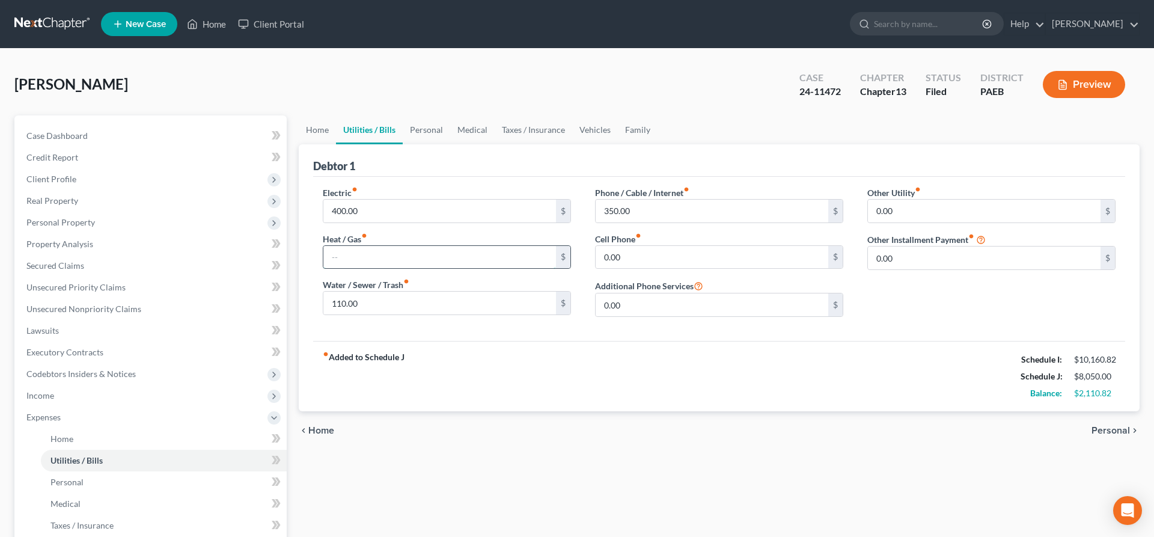
click at [363, 258] on input "text" at bounding box center [439, 257] width 233 height 23
type input "200"
click at [640, 370] on div "fiber_manual_record Added to Schedule J Schedule I: $10,160.82 Schedule J: $8,2…" at bounding box center [719, 376] width 812 height 70
click at [1107, 428] on span "Personal" at bounding box center [1111, 431] width 38 height 10
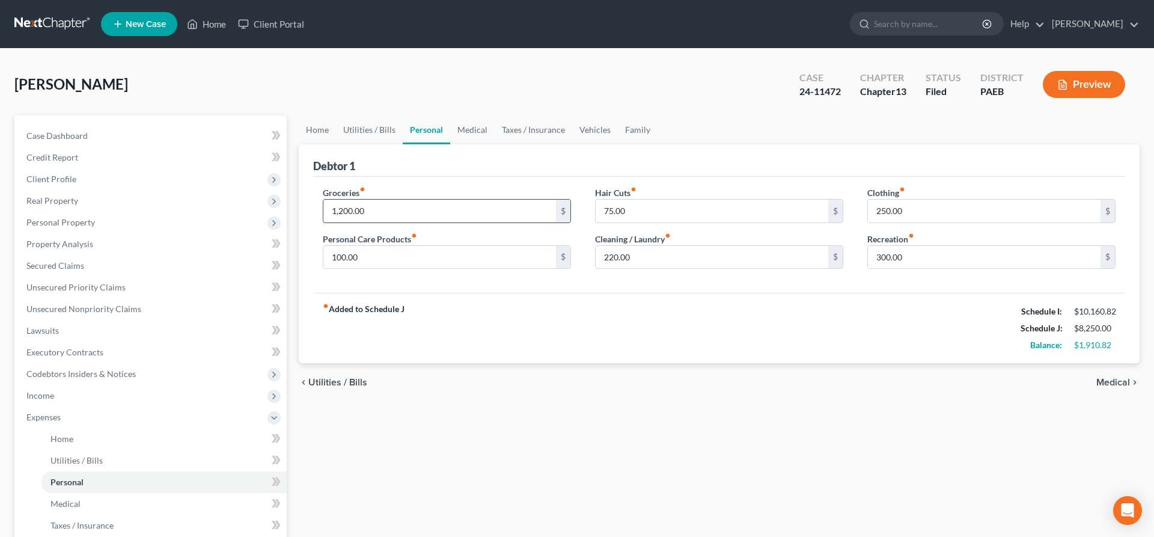
drag, startPoint x: 381, startPoint y: 215, endPoint x: 606, endPoint y: 233, distance: 225.6
click at [556, 222] on input "1,200.00" at bounding box center [439, 211] width 233 height 23
click at [1110, 378] on span "Medical" at bounding box center [1114, 383] width 34 height 10
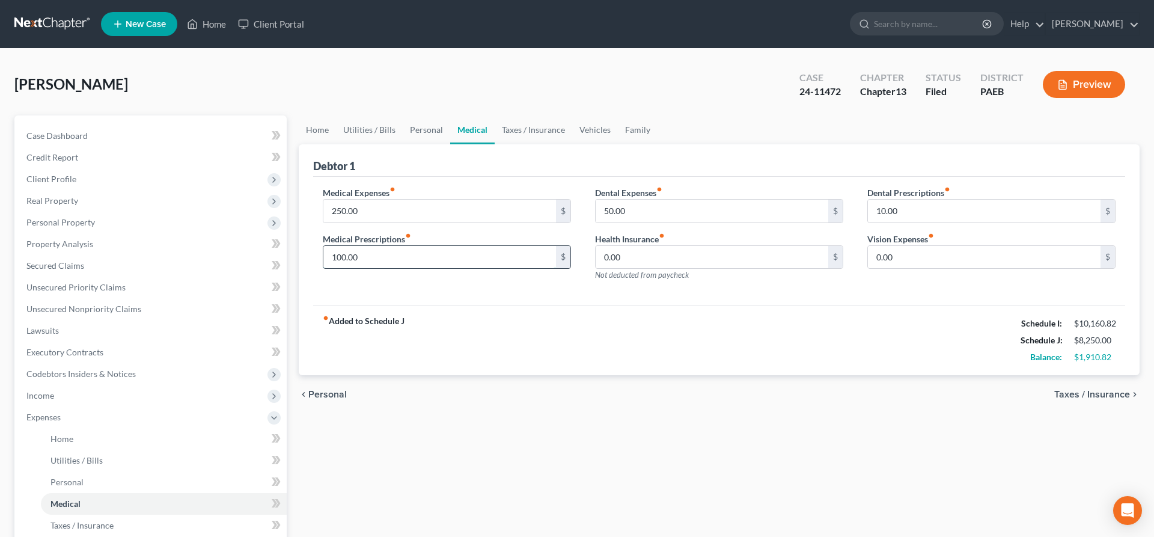
drag, startPoint x: 383, startPoint y: 257, endPoint x: 481, endPoint y: 269, distance: 98.7
click at [445, 268] on input "100.00" at bounding box center [439, 257] width 233 height 23
type input "150"
drag, startPoint x: 821, startPoint y: 365, endPoint x: 878, endPoint y: 159, distance: 213.4
click at [819, 348] on div "fiber_manual_record Added to Schedule J Schedule I: $10,160.82 Schedule J: $8,3…" at bounding box center [719, 340] width 812 height 70
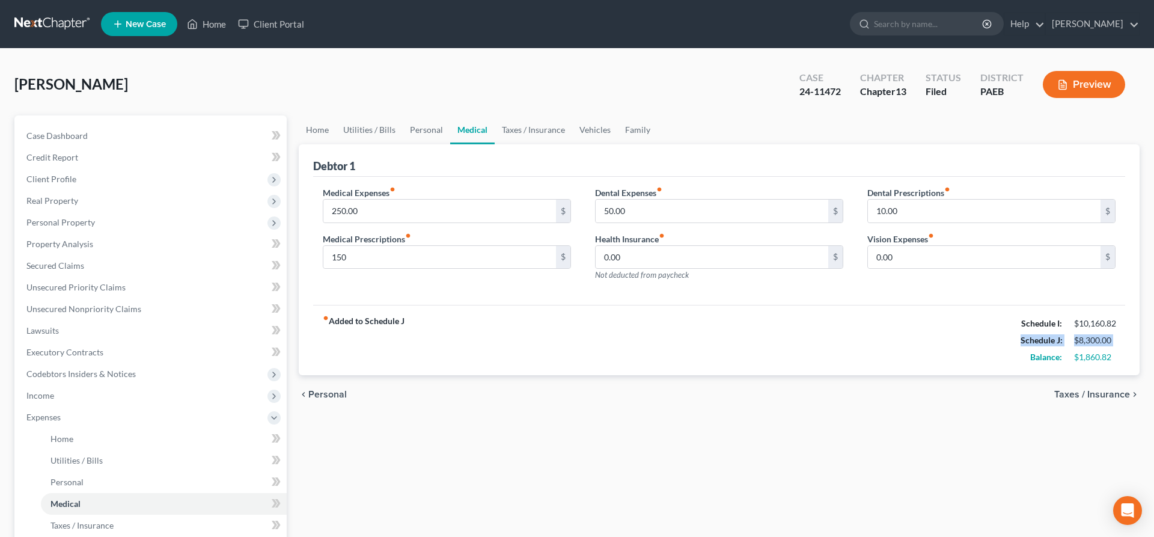
click at [1110, 390] on span "Taxes / Insurance" at bounding box center [1092, 395] width 76 height 10
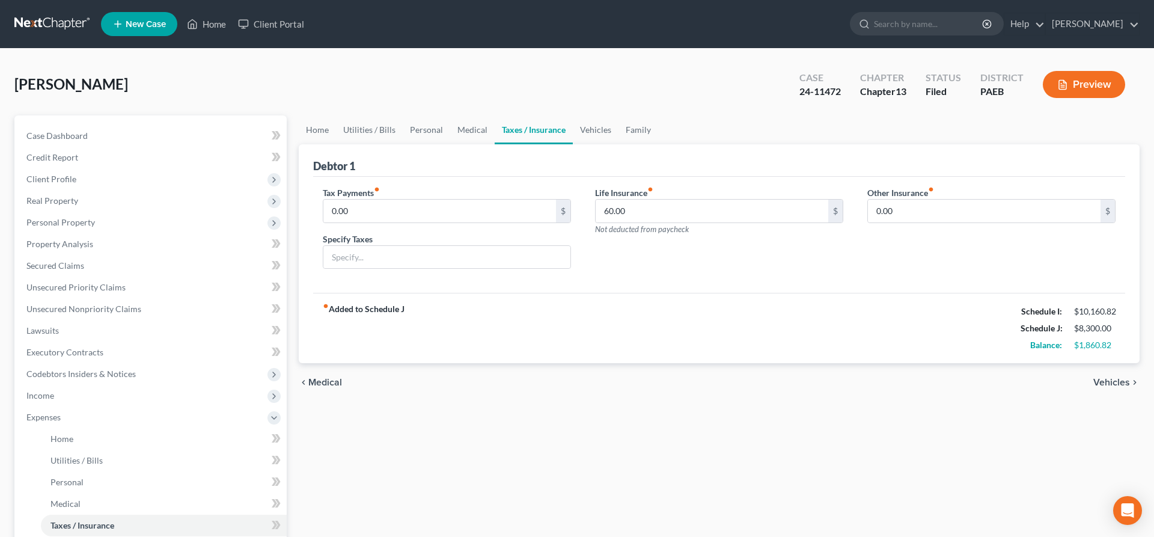
click at [1116, 382] on span "Vehicles" at bounding box center [1112, 383] width 37 height 10
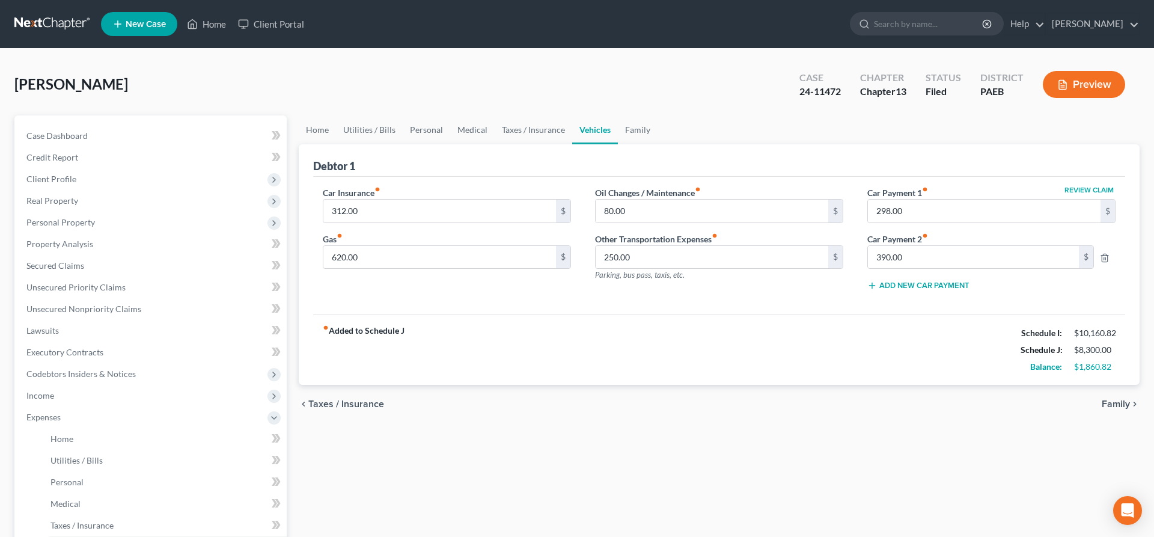
click at [1117, 402] on span "Family" at bounding box center [1116, 404] width 28 height 10
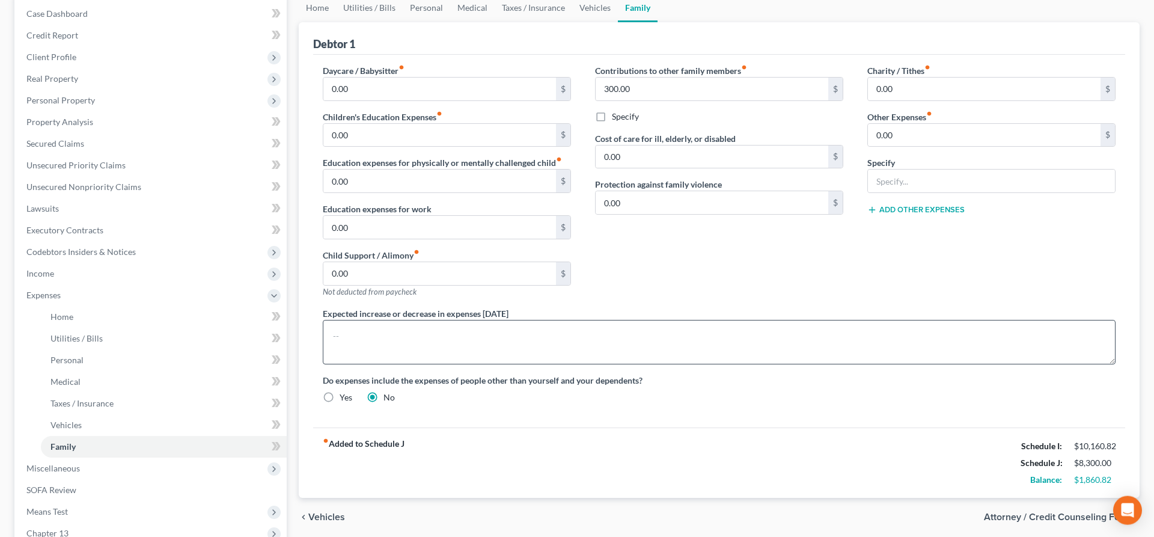
scroll to position [123, 0]
click at [328, 514] on span "Vehicles" at bounding box center [326, 517] width 37 height 10
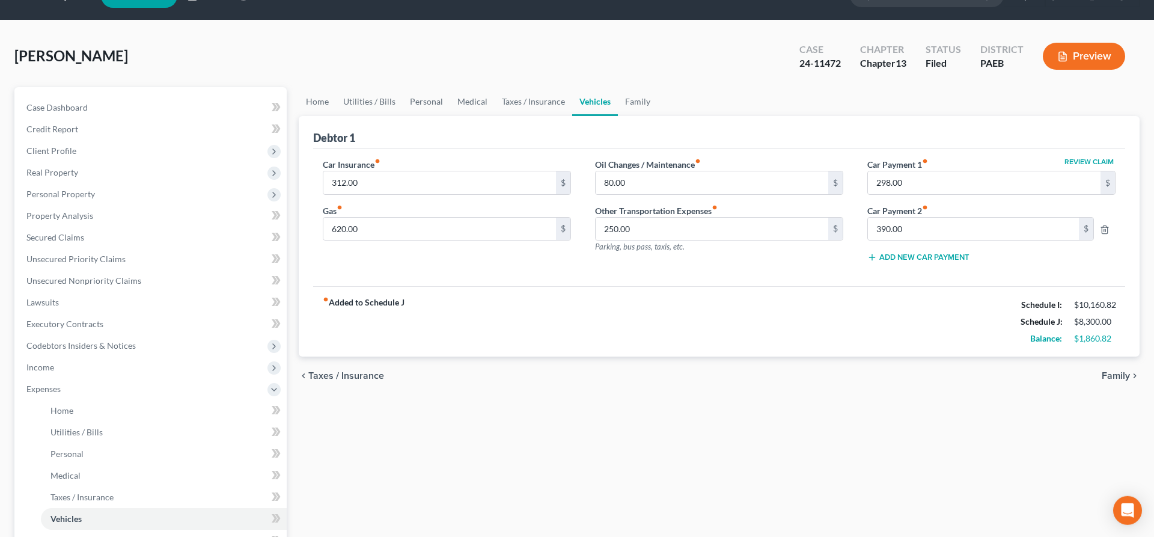
scroll to position [61, 0]
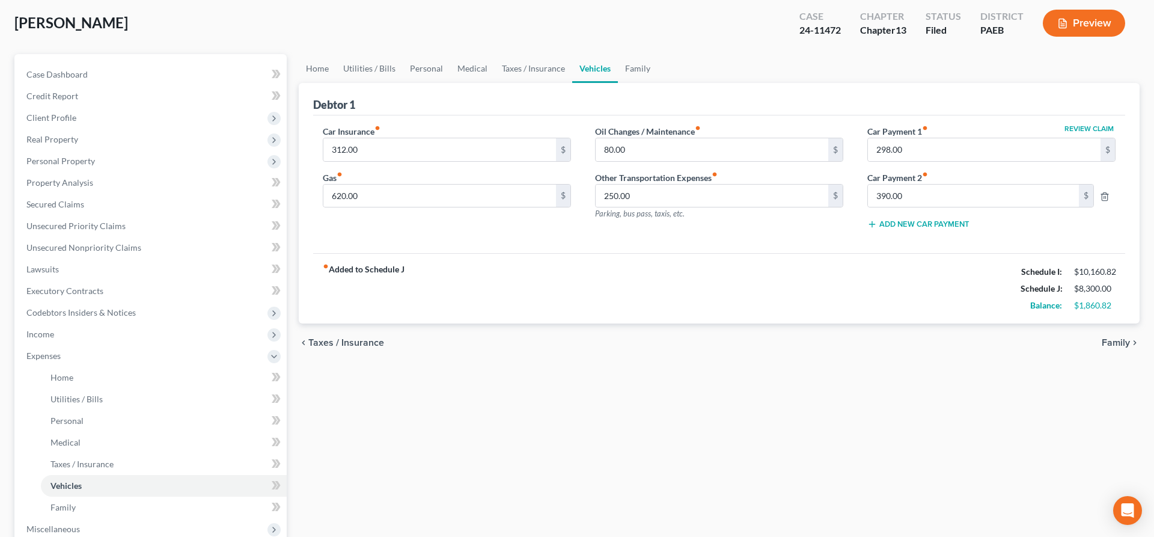
click at [337, 334] on div "chevron_left Taxes / Insurance Family chevron_right" at bounding box center [719, 342] width 841 height 38
click at [333, 343] on span "Taxes / Insurance" at bounding box center [346, 343] width 76 height 10
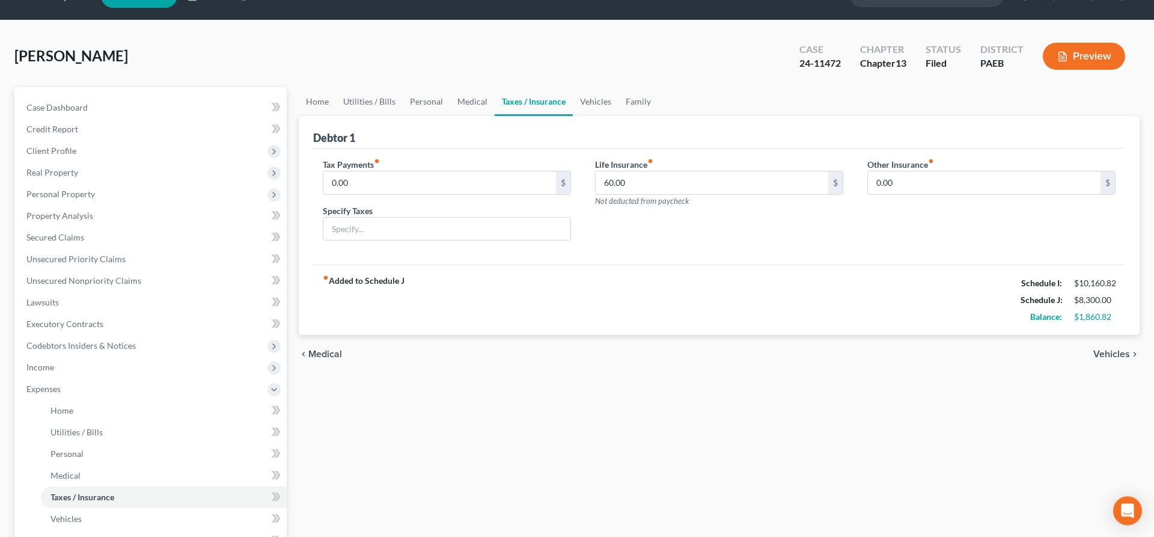
scroll to position [8, 0]
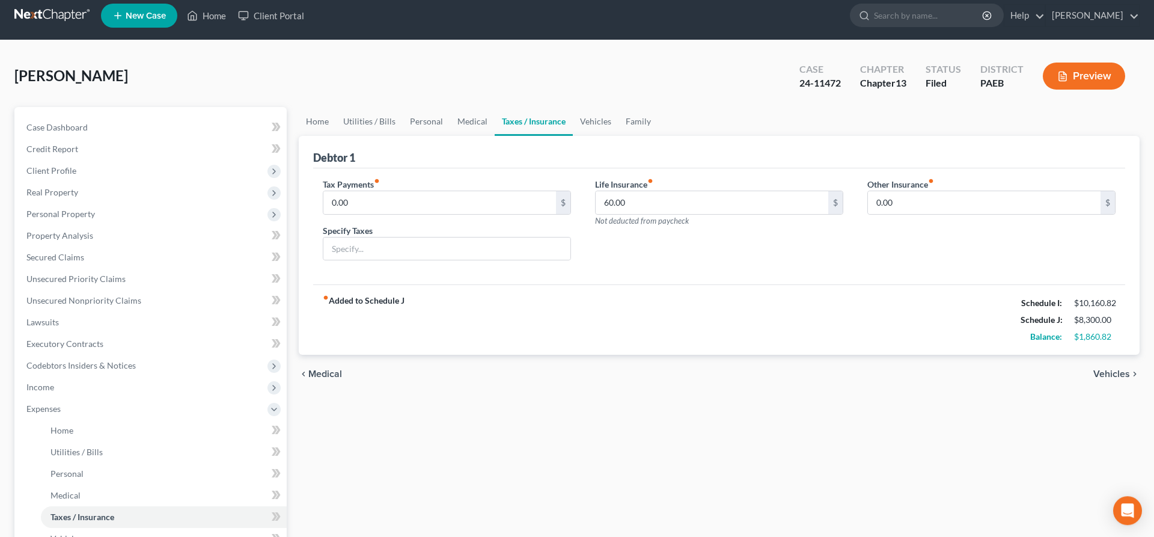
click at [332, 343] on strong "fiber_manual_record Added to Schedule J" at bounding box center [364, 320] width 82 height 50
click at [323, 375] on span "Medical" at bounding box center [325, 374] width 34 height 10
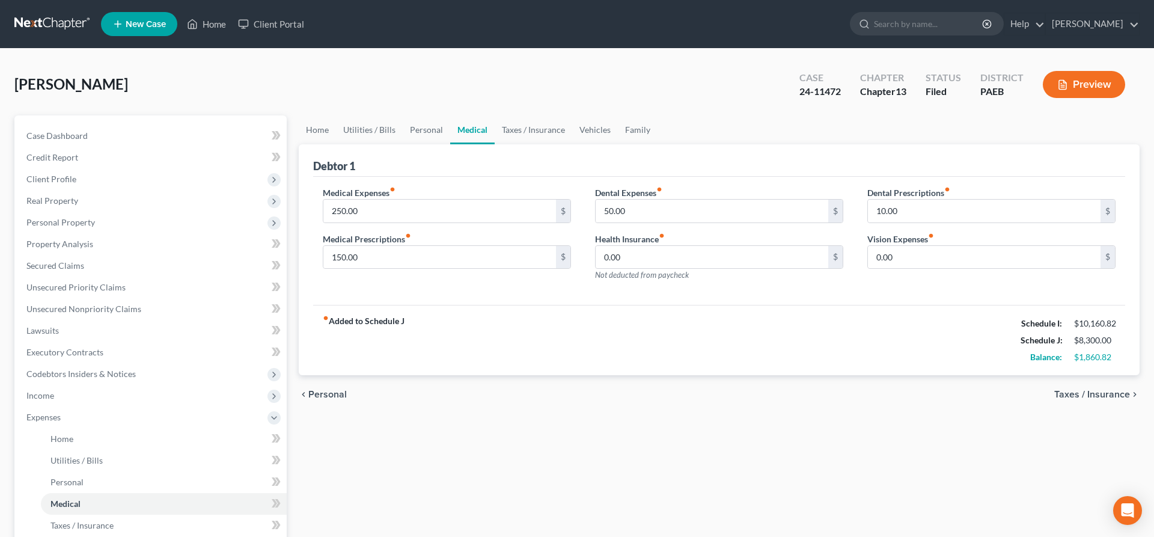
click at [321, 396] on span "Personal" at bounding box center [327, 395] width 38 height 10
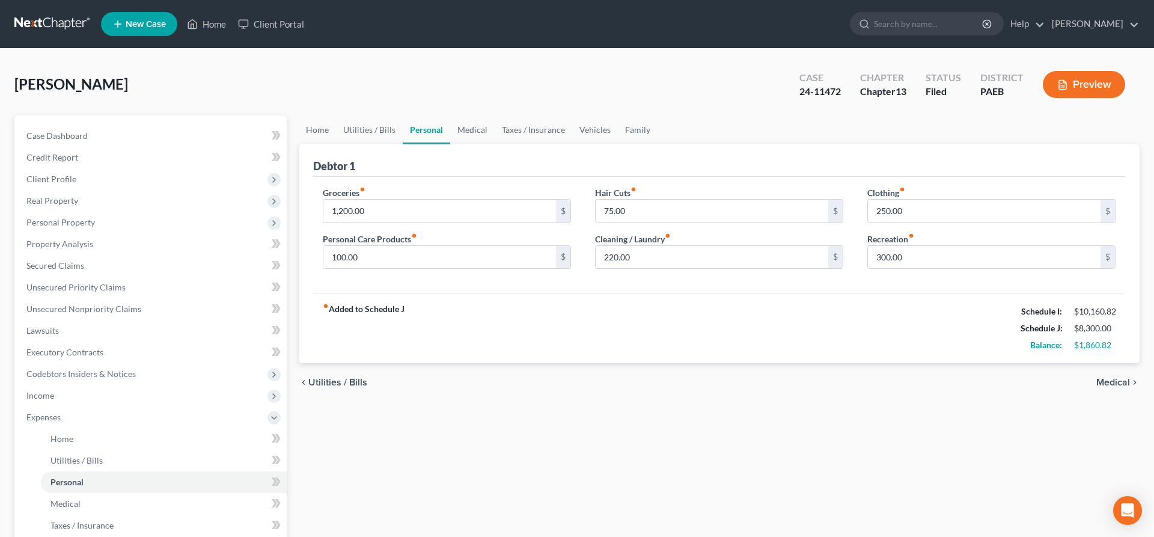
click at [333, 384] on span "Utilities / Bills" at bounding box center [337, 383] width 59 height 10
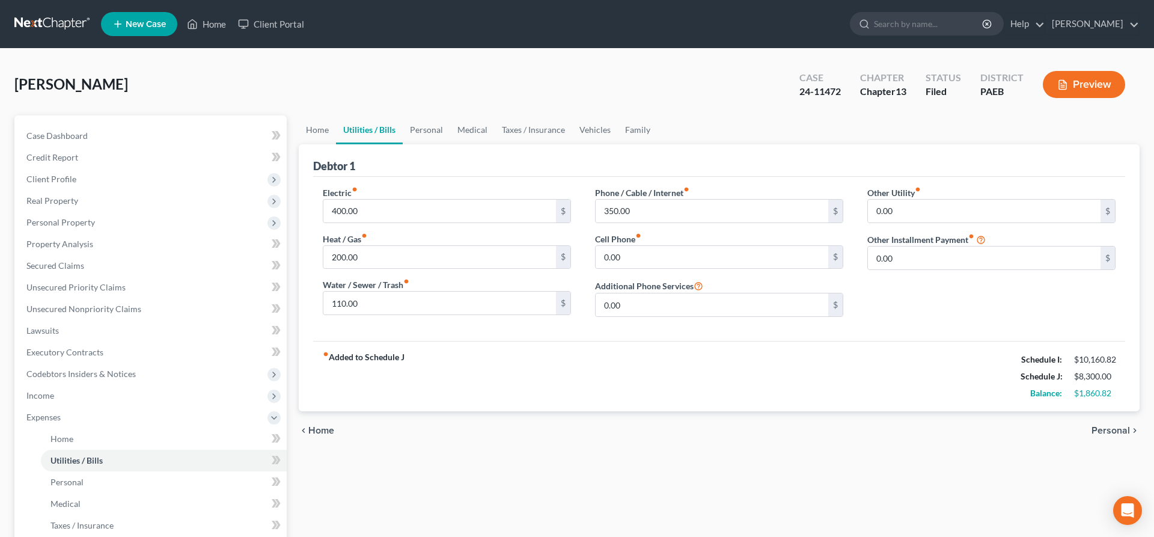
click at [317, 429] on span "Home" at bounding box center [321, 431] width 26 height 10
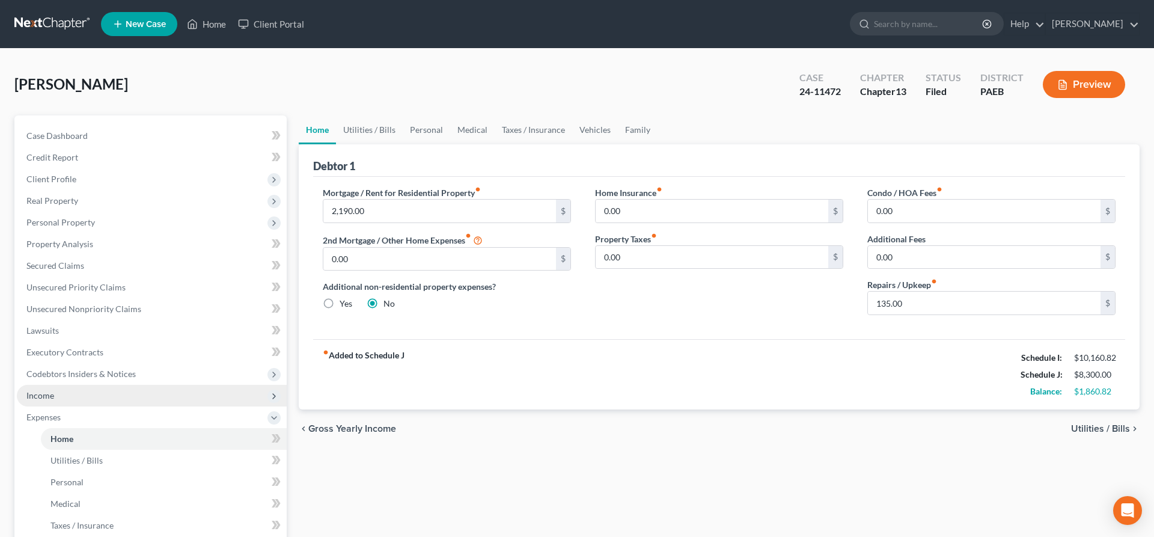
click at [41, 400] on span "Income" at bounding box center [40, 395] width 28 height 10
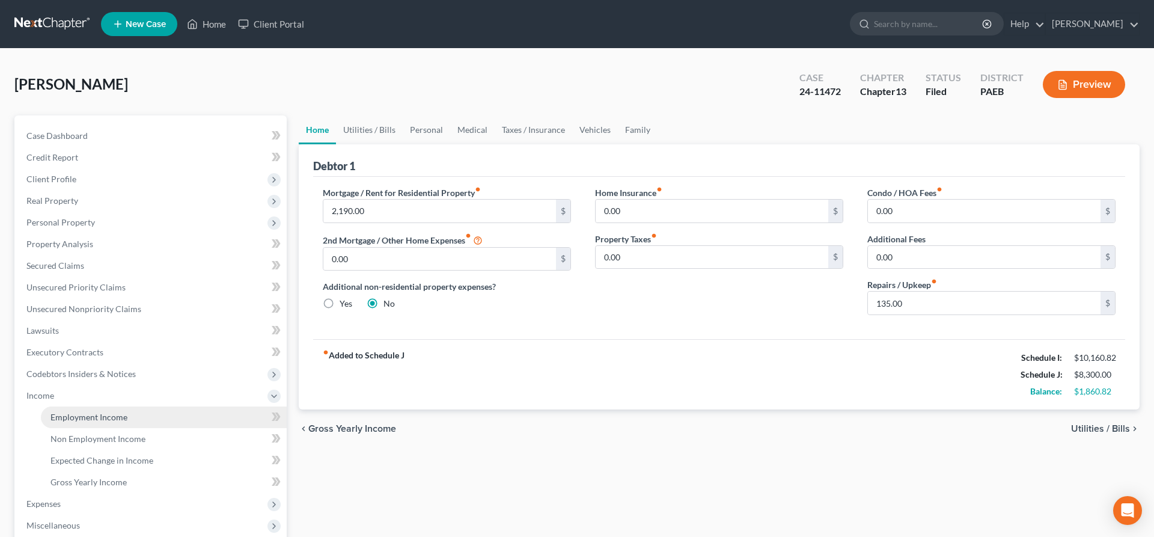
click at [77, 418] on span "Employment Income" at bounding box center [88, 417] width 77 height 10
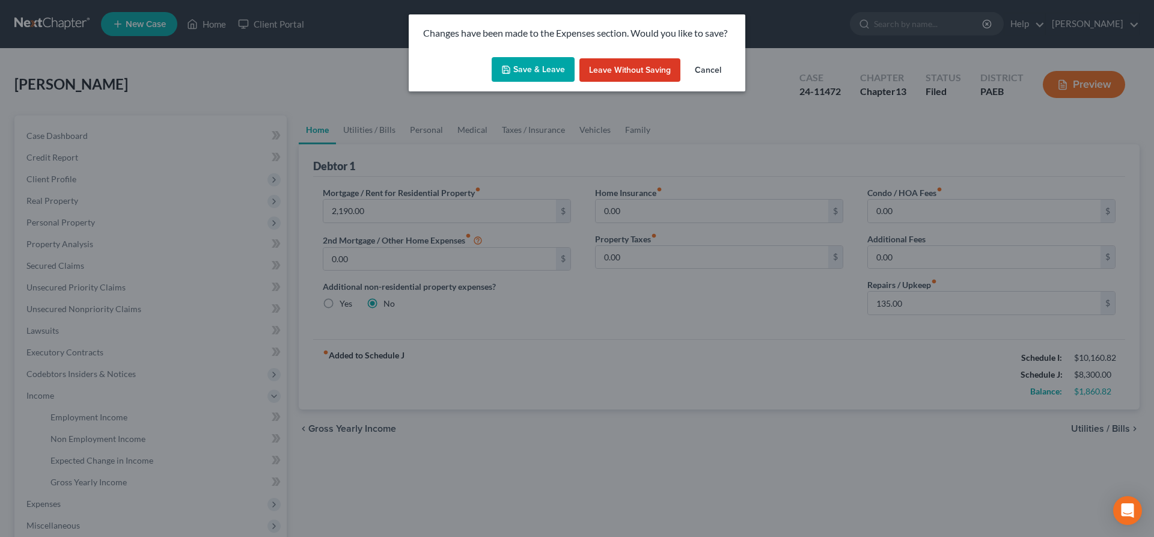
click at [519, 72] on button "Save & Leave" at bounding box center [533, 69] width 83 height 25
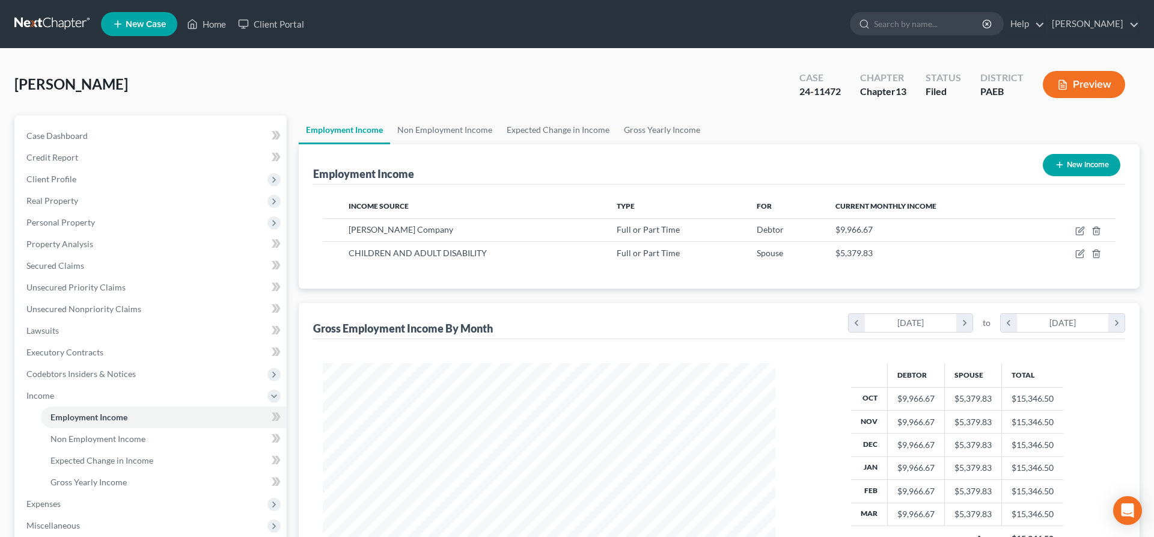
scroll to position [226, 477]
click at [1082, 231] on icon "button" at bounding box center [1081, 229] width 5 height 5
select select "0"
select select "3"
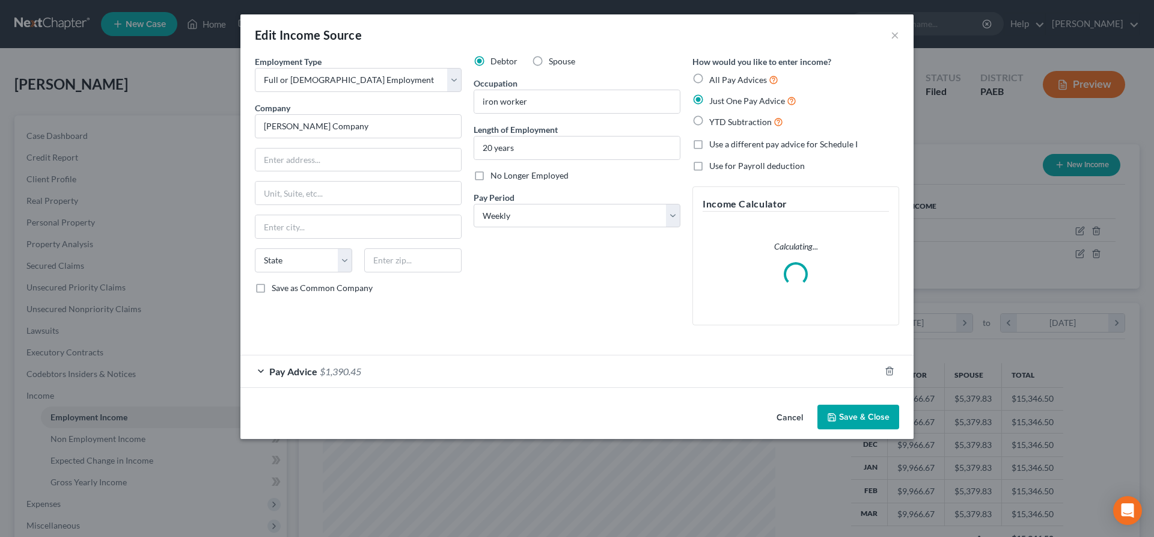
click at [329, 368] on span "$1,390.45" at bounding box center [340, 371] width 41 height 11
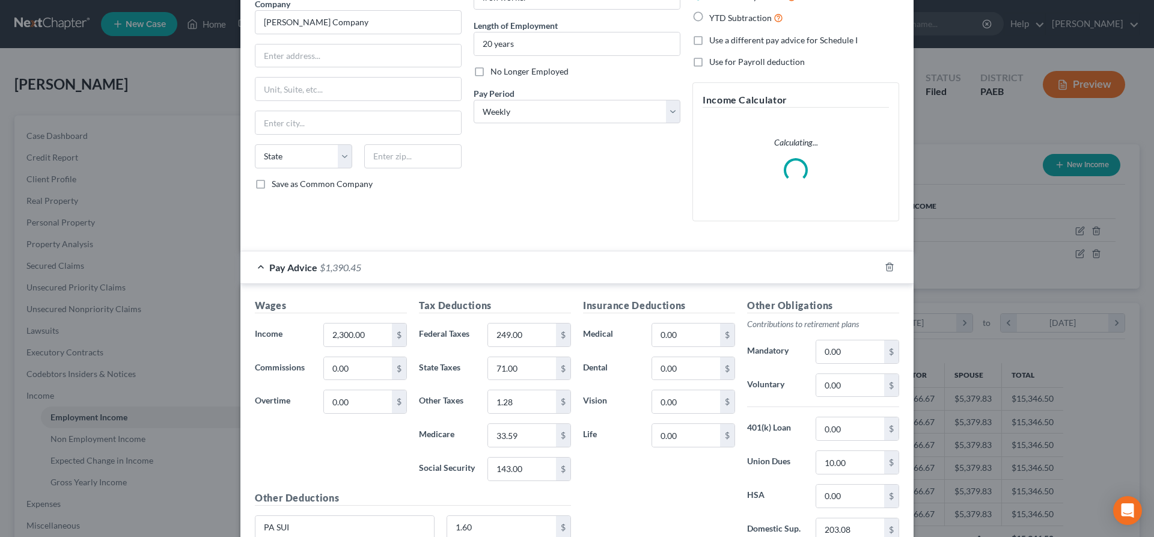
scroll to position [123, 0]
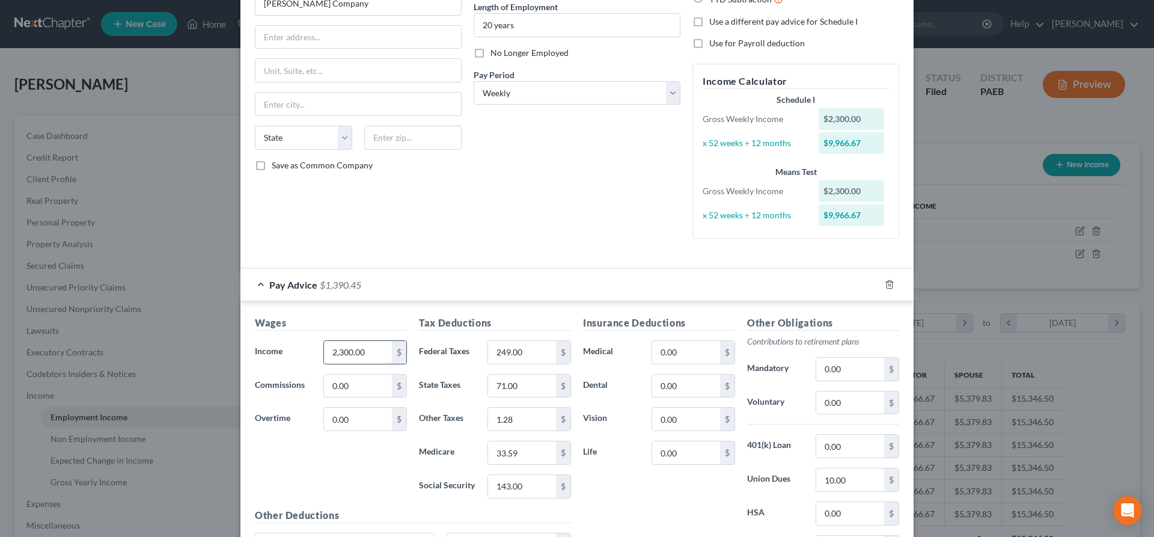
drag, startPoint x: 371, startPoint y: 353, endPoint x: 269, endPoint y: 356, distance: 101.6
click at [324, 356] on input "2,300.00" at bounding box center [358, 352] width 68 height 23
drag, startPoint x: 373, startPoint y: 353, endPoint x: 271, endPoint y: 346, distance: 101.9
click at [324, 356] on input "2,300.00" at bounding box center [358, 352] width 68 height 23
type input "2,100"
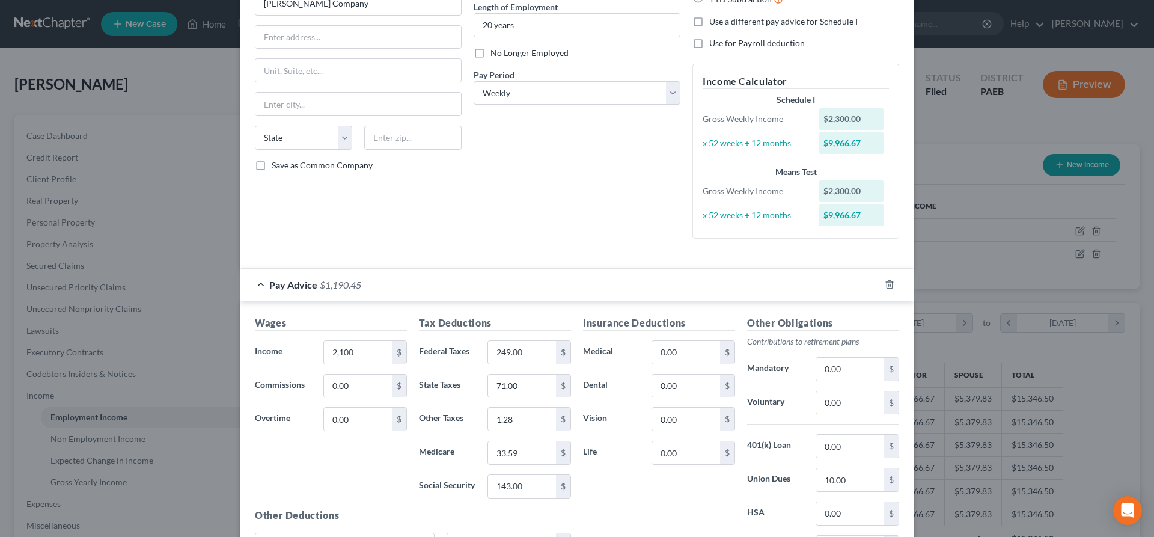
click at [597, 258] on div at bounding box center [577, 258] width 656 height 1
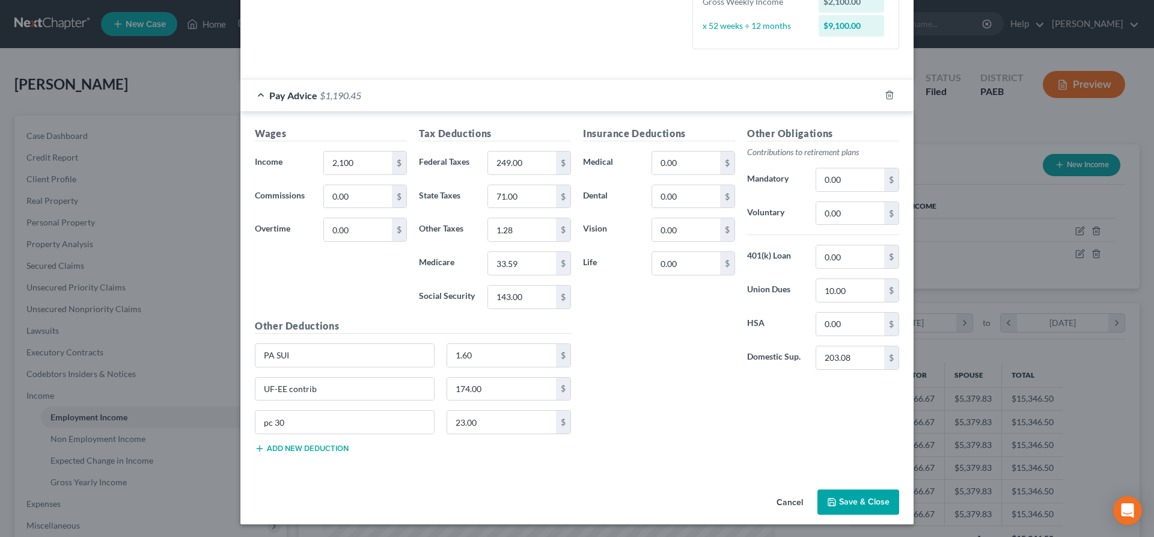
scroll to position [314, 0]
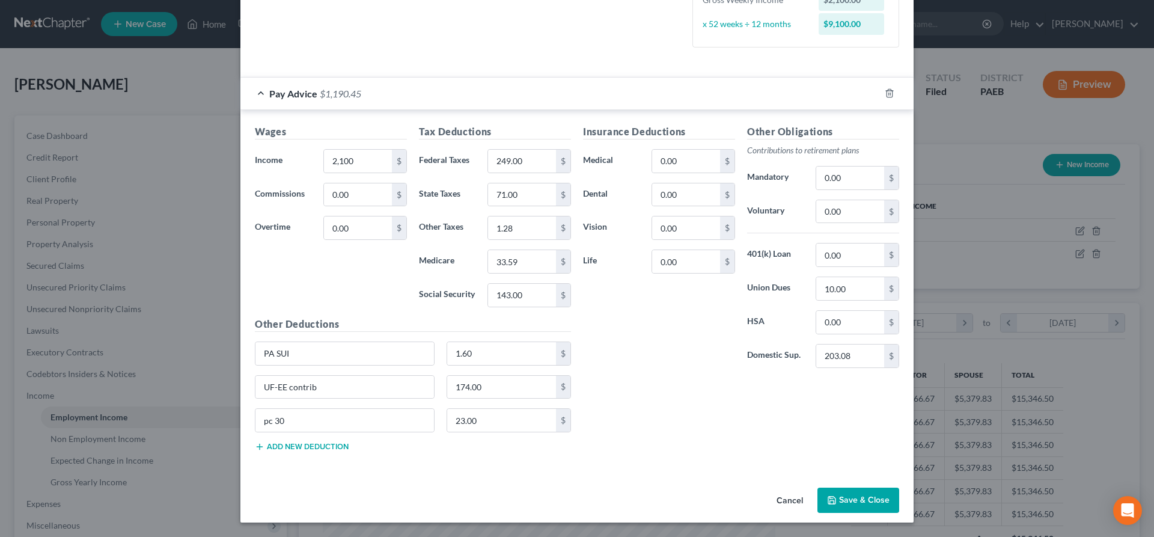
click at [850, 504] on button "Save & Close" at bounding box center [859, 500] width 82 height 25
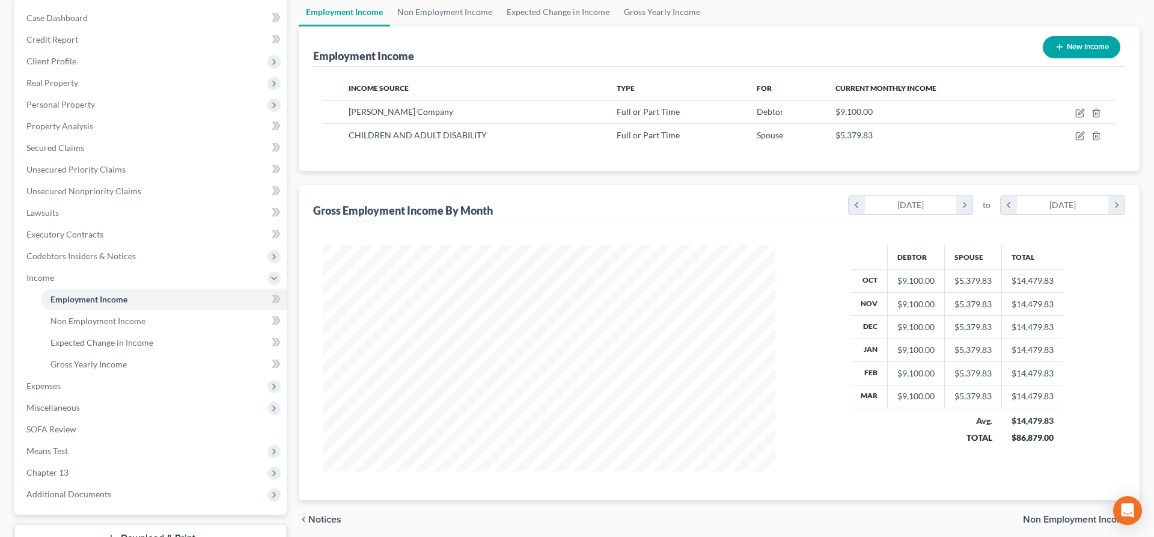
scroll to position [123, 0]
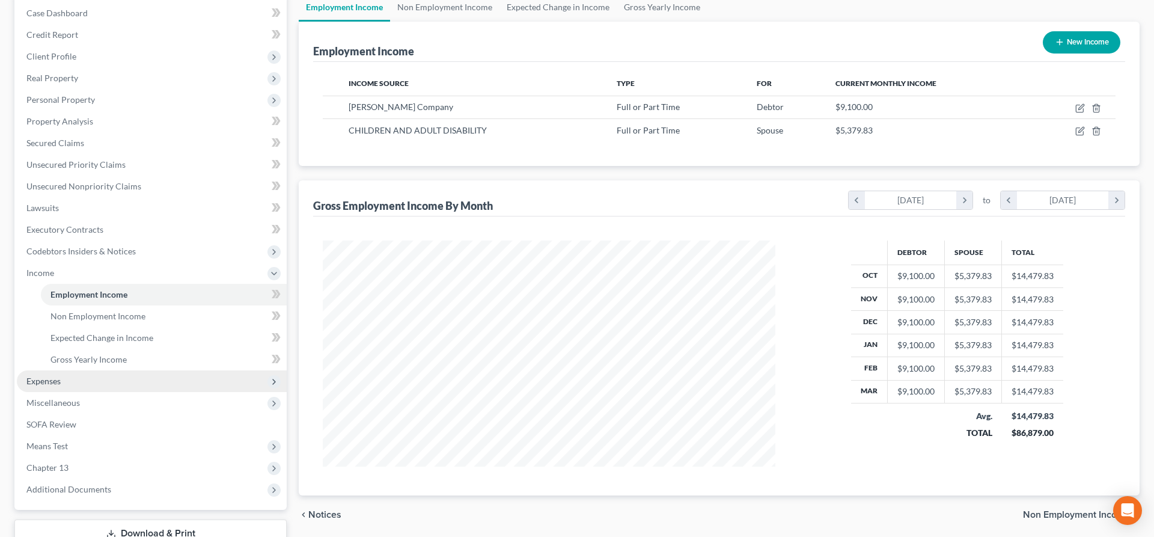
click at [82, 380] on span "Expenses" at bounding box center [152, 381] width 270 height 22
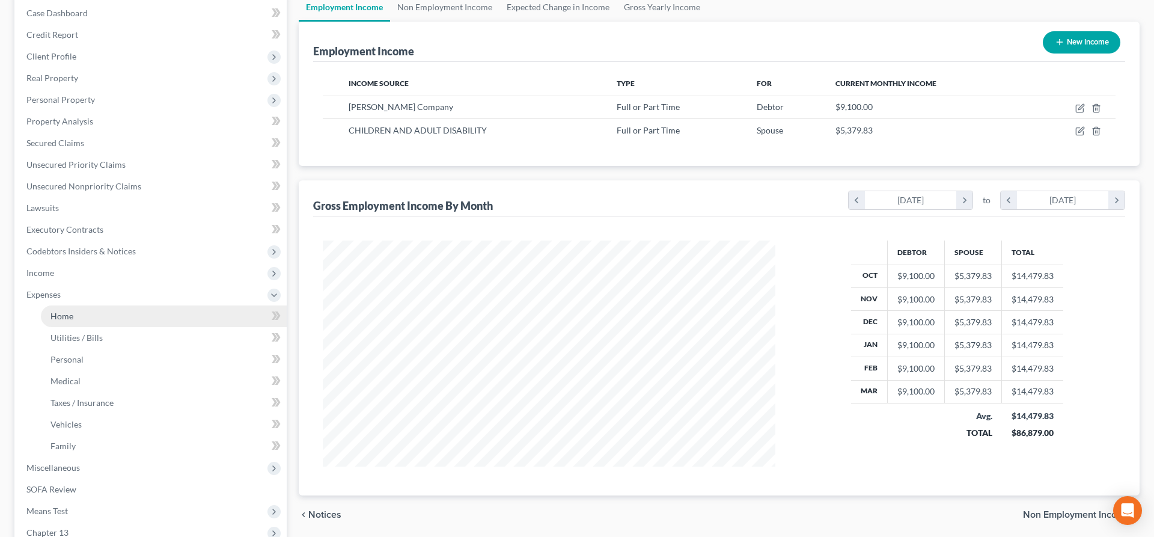
click at [66, 317] on span "Home" at bounding box center [61, 316] width 23 height 10
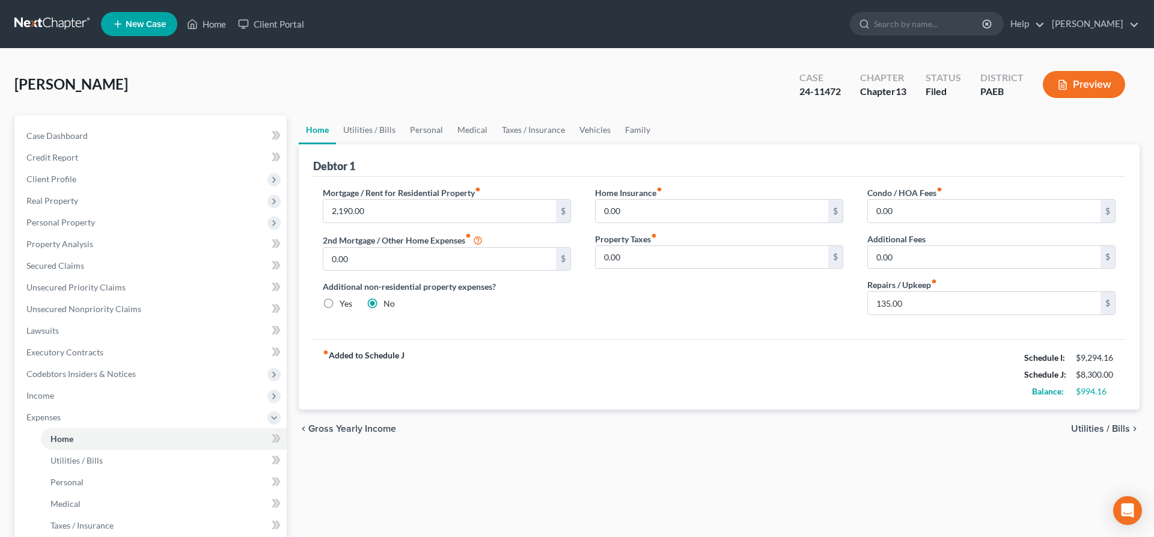
click at [1094, 425] on span "Utilities / Bills" at bounding box center [1100, 429] width 59 height 10
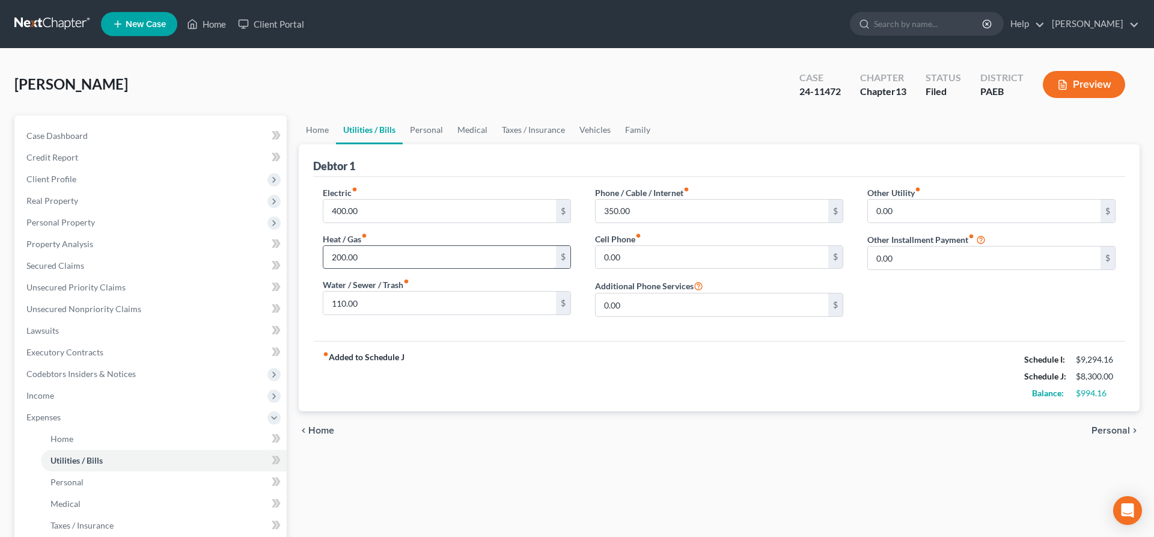
drag, startPoint x: 387, startPoint y: 254, endPoint x: 488, endPoint y: 257, distance: 100.4
click at [488, 263] on input "200.00" at bounding box center [439, 257] width 233 height 23
type input "0"
click at [378, 298] on input "110.00" at bounding box center [439, 303] width 233 height 23
drag, startPoint x: 687, startPoint y: 215, endPoint x: 783, endPoint y: 209, distance: 96.4
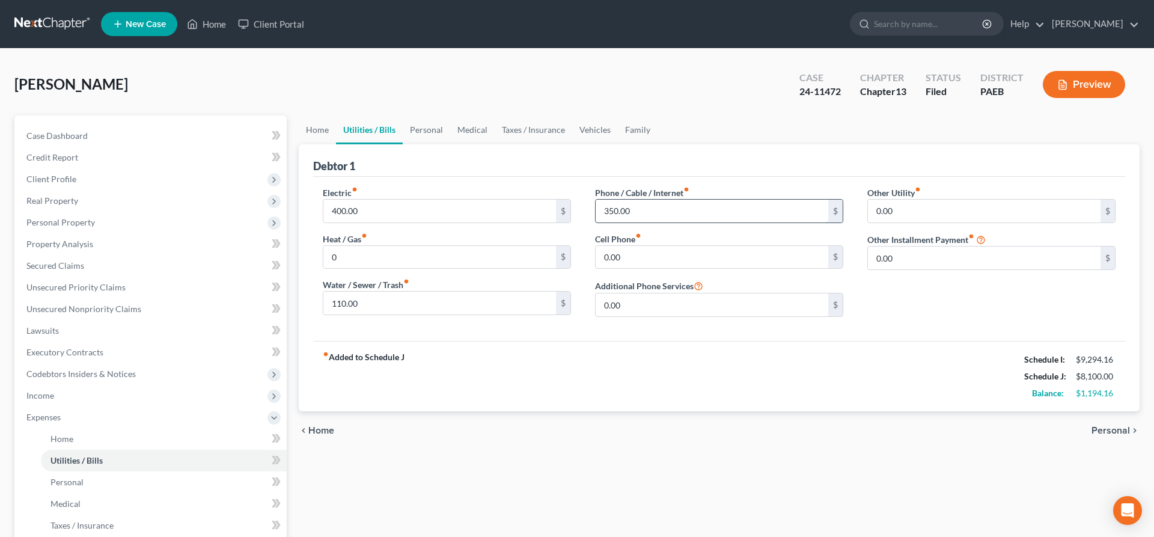
click at [783, 209] on input "350.00" at bounding box center [712, 211] width 233 height 23
type input "250"
click at [315, 430] on span "Home" at bounding box center [321, 431] width 26 height 10
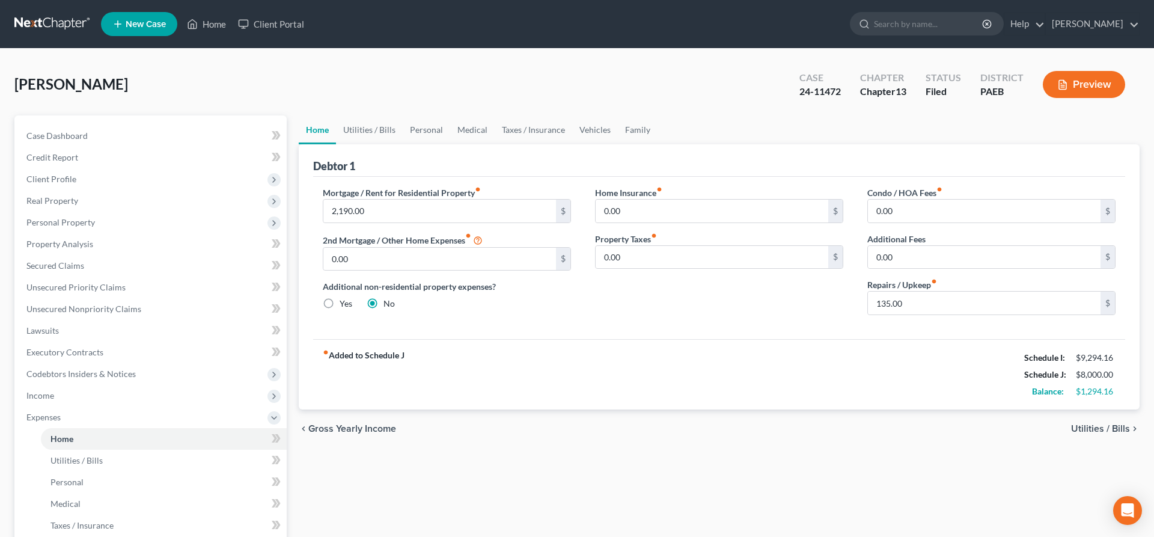
click at [1095, 426] on span "Utilities / Bills" at bounding box center [1100, 429] width 59 height 10
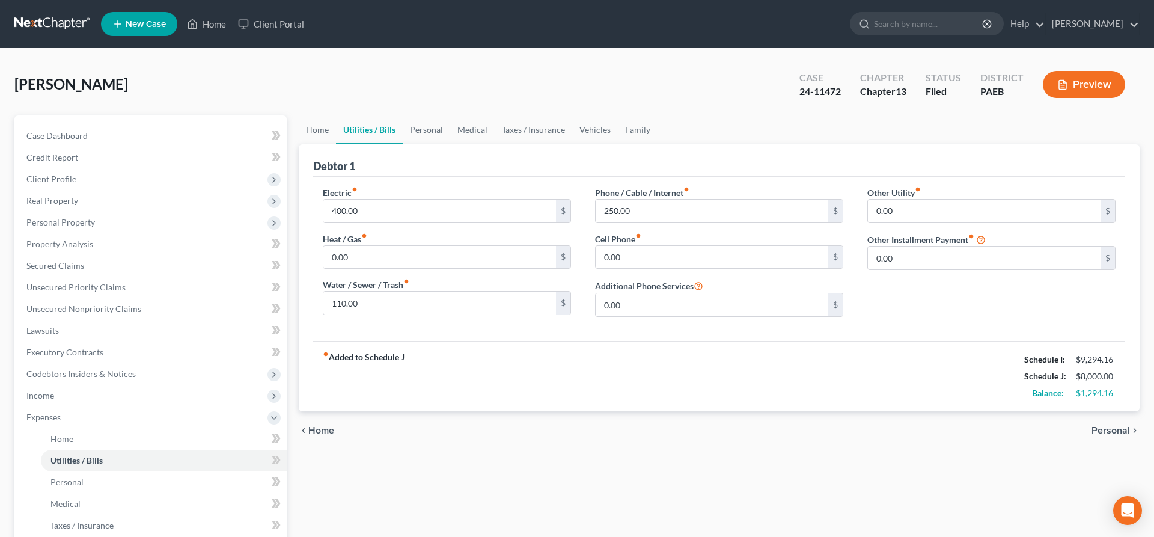
click at [1093, 428] on span "Personal" at bounding box center [1111, 431] width 38 height 10
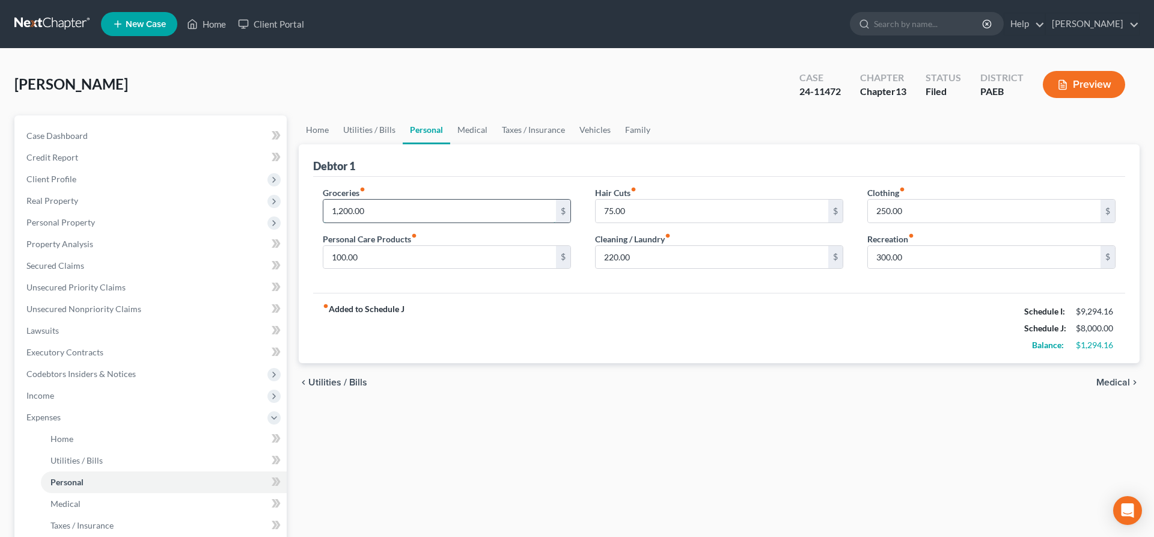
drag, startPoint x: 401, startPoint y: 210, endPoint x: 573, endPoint y: 216, distance: 172.0
click at [556, 216] on input "1,200.00" at bounding box center [439, 211] width 233 height 23
type input "1,100"
click at [1116, 382] on span "Medical" at bounding box center [1114, 383] width 34 height 10
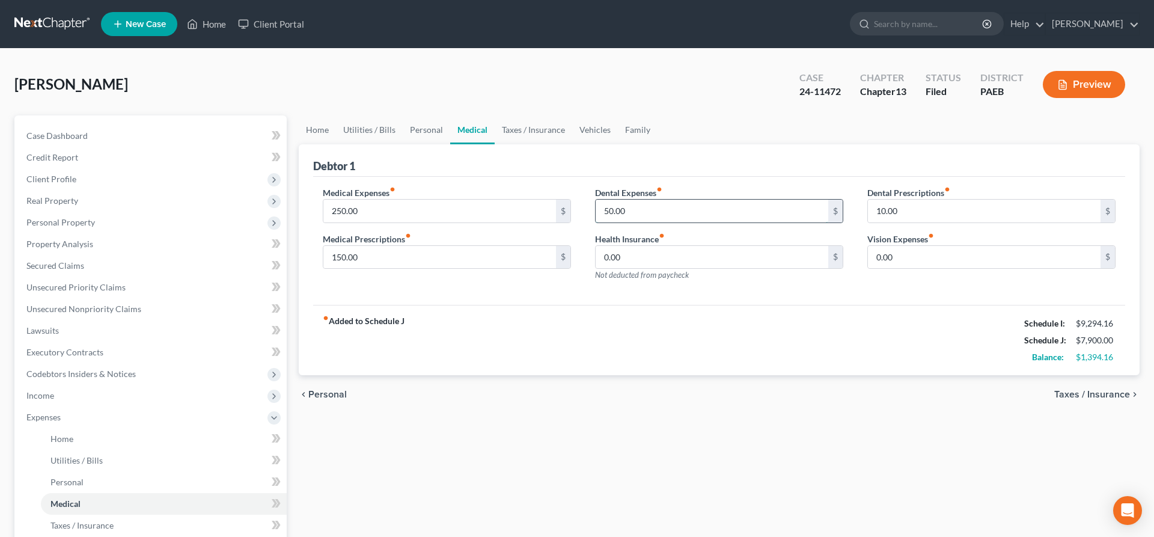
drag, startPoint x: 638, startPoint y: 206, endPoint x: 692, endPoint y: 219, distance: 55.3
click at [691, 222] on input "50.00" at bounding box center [712, 211] width 233 height 23
type input "0"
click at [744, 363] on div "fiber_manual_record Added to Schedule J Schedule I: $9,294.16 Schedule J: $7,85…" at bounding box center [719, 340] width 812 height 70
drag, startPoint x: 398, startPoint y: 209, endPoint x: 454, endPoint y: 207, distance: 56.5
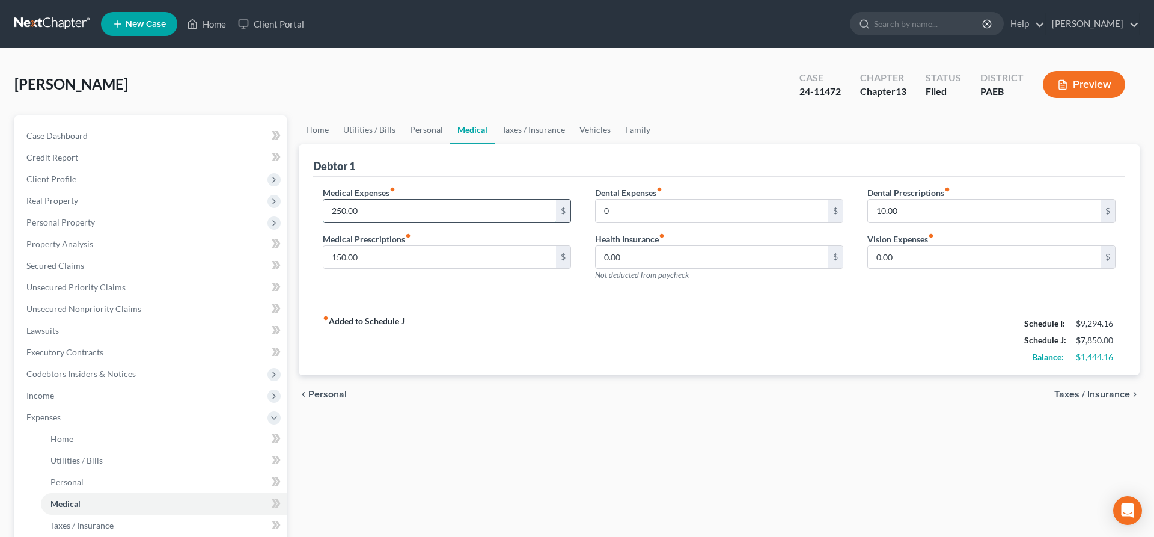
click at [454, 207] on input "250.00" at bounding box center [439, 211] width 233 height 23
type input "200"
click at [590, 291] on div "Medical Expenses fiber_manual_record 200 $ Medical Prescriptions fiber_manual_r…" at bounding box center [719, 241] width 812 height 129
click at [1114, 390] on span "Taxes / Insurance" at bounding box center [1092, 395] width 76 height 10
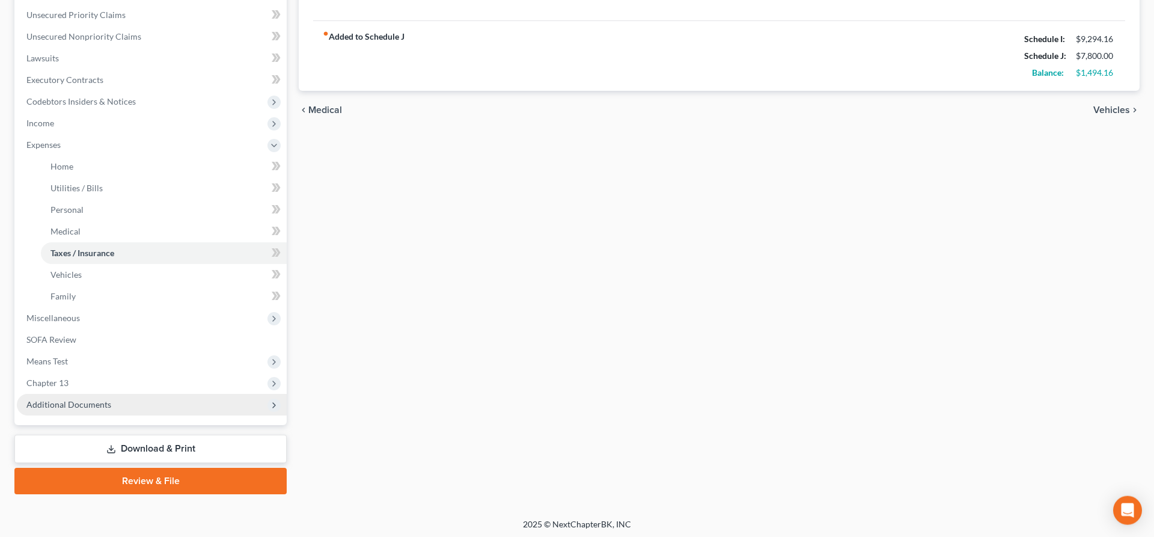
scroll to position [274, 0]
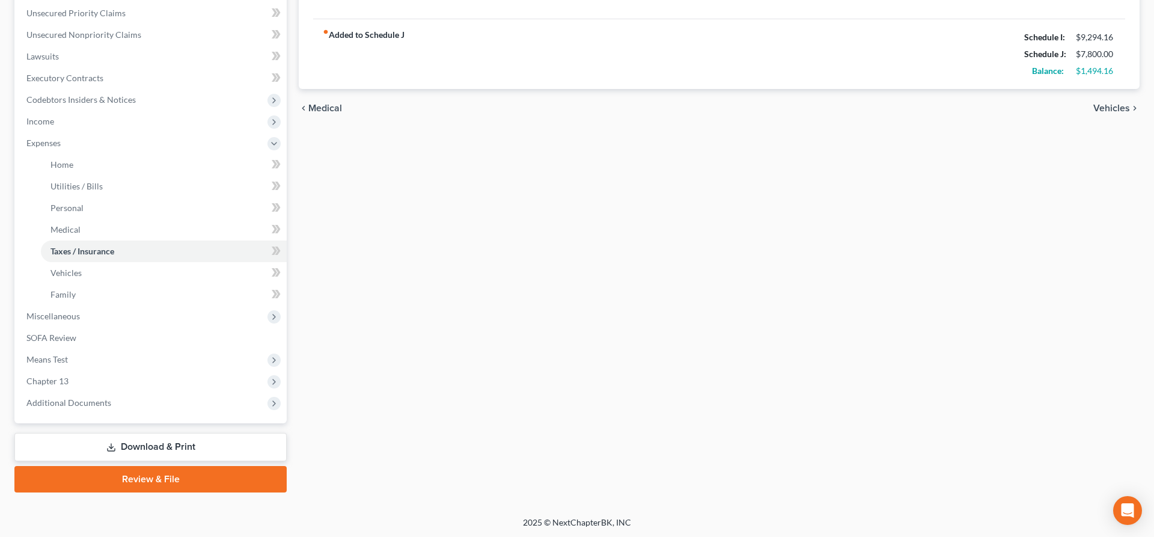
click at [158, 447] on link "Download & Print" at bounding box center [150, 447] width 272 height 28
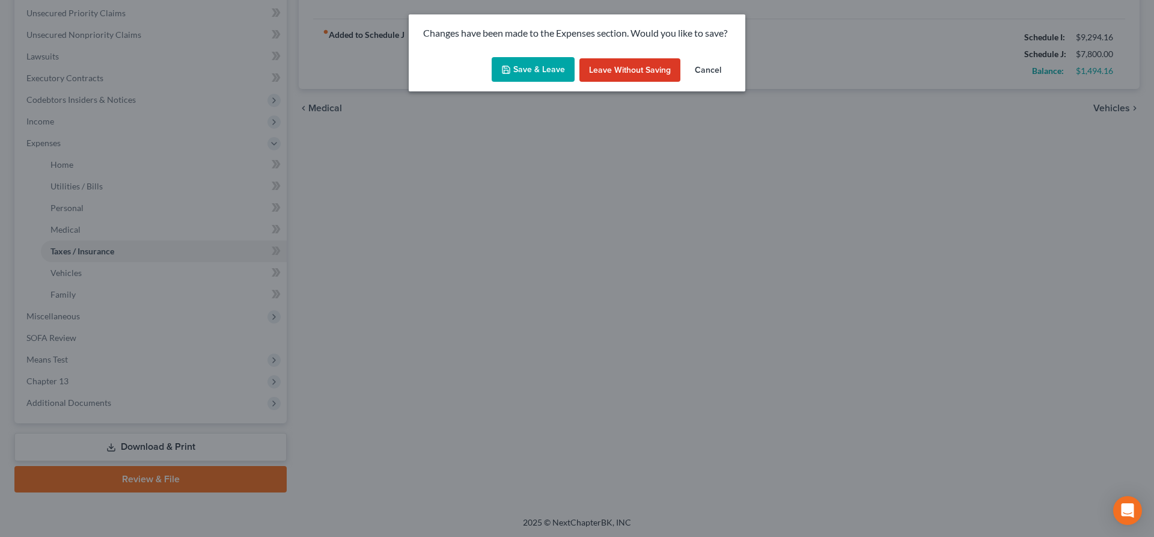
drag, startPoint x: 550, startPoint y: 70, endPoint x: 558, endPoint y: 73, distance: 8.8
click at [550, 70] on button "Save & Leave" at bounding box center [533, 69] width 83 height 25
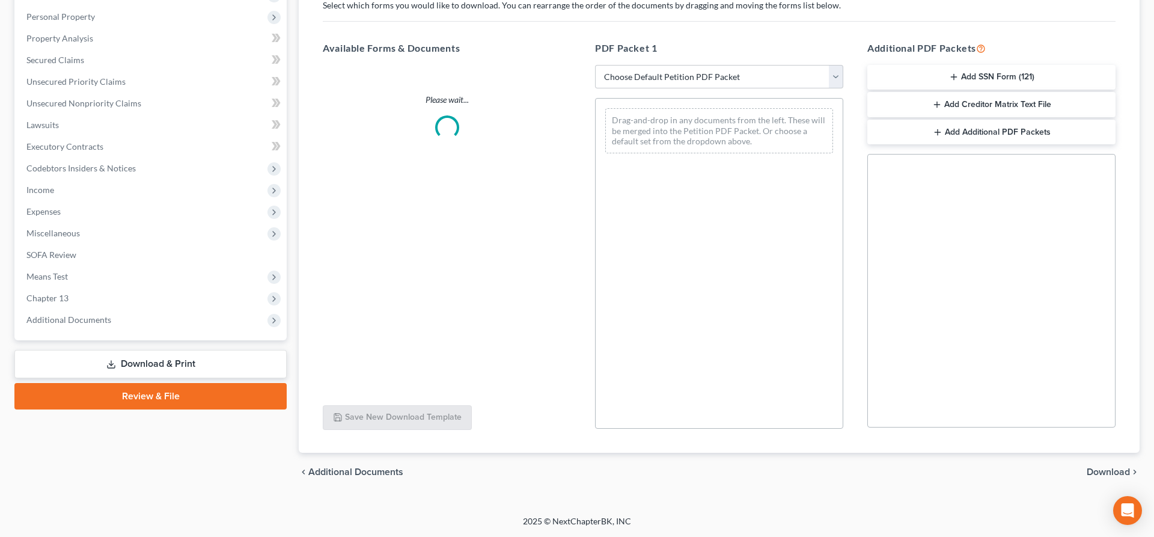
scroll to position [205, 0]
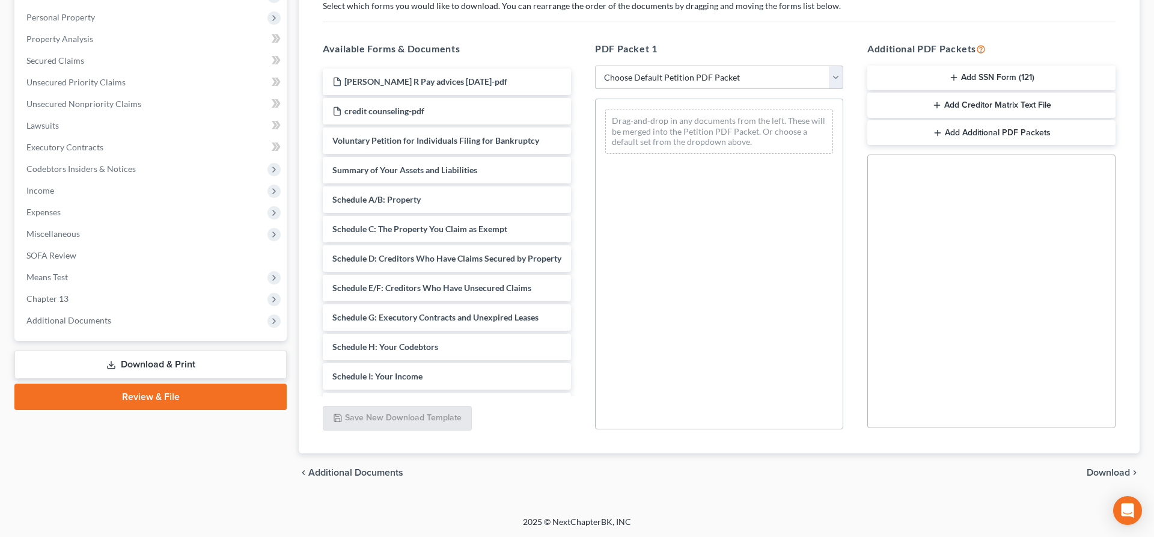
click at [595, 66] on select "Choose Default Petition PDF Packet Complete Bankruptcy Petition (all forms and …" at bounding box center [719, 78] width 248 height 24
select select "2"
click option "Amended Forms" at bounding box center [0, 0] width 0 height 0
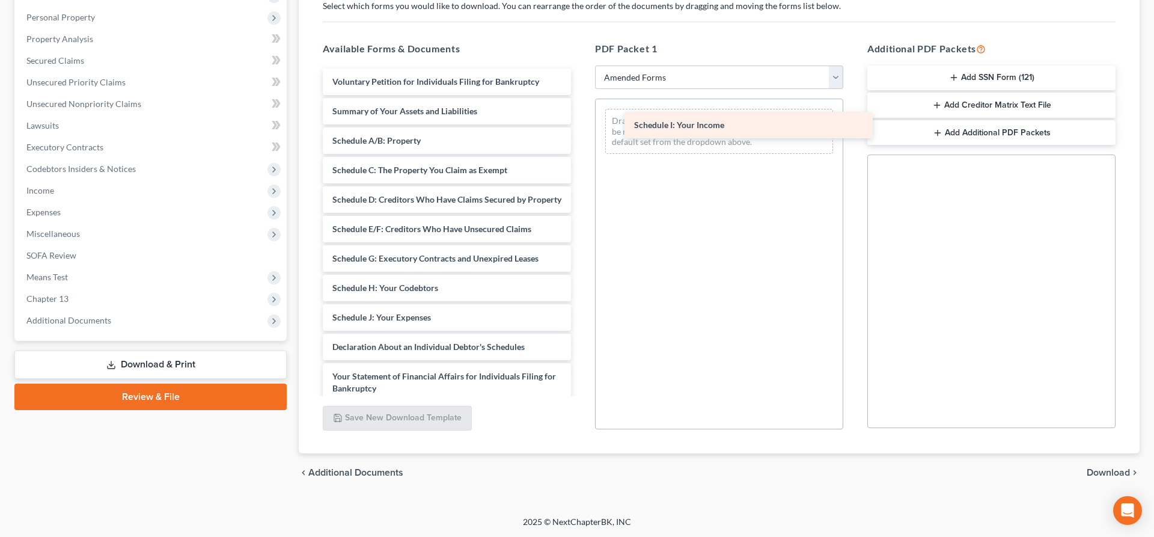
drag, startPoint x: 408, startPoint y: 313, endPoint x: 710, endPoint y: 121, distance: 357.6
click at [581, 121] on div "Schedule I: Your Income Voluntary Petition for Individuals Filing for Bankruptc…" at bounding box center [447, 330] width 268 height 522
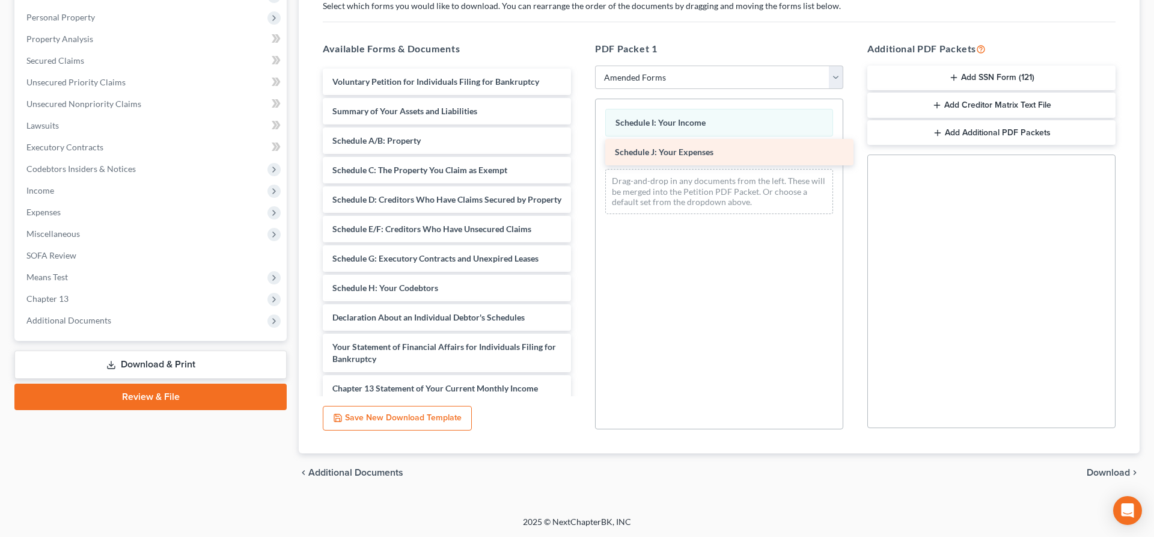
drag, startPoint x: 418, startPoint y: 314, endPoint x: 701, endPoint y: 149, distance: 327.1
click at [581, 149] on div "Schedule J: Your Expenses Voluntary Petition for Individuals Filing for Bankrup…" at bounding box center [447, 315] width 268 height 492
click at [1127, 470] on span "Download" at bounding box center [1108, 473] width 43 height 10
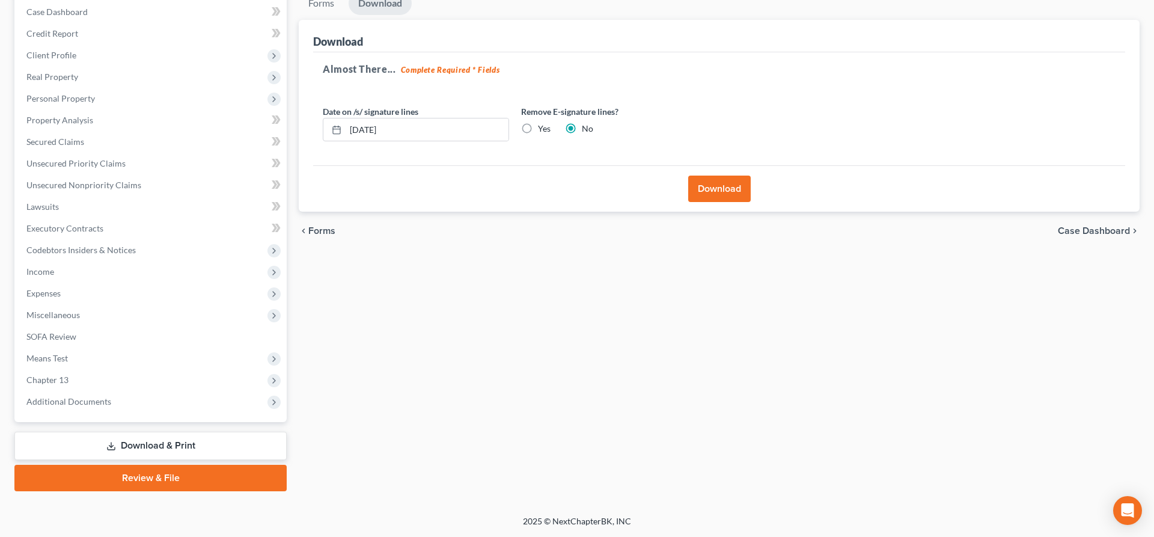
scroll to position [123, 0]
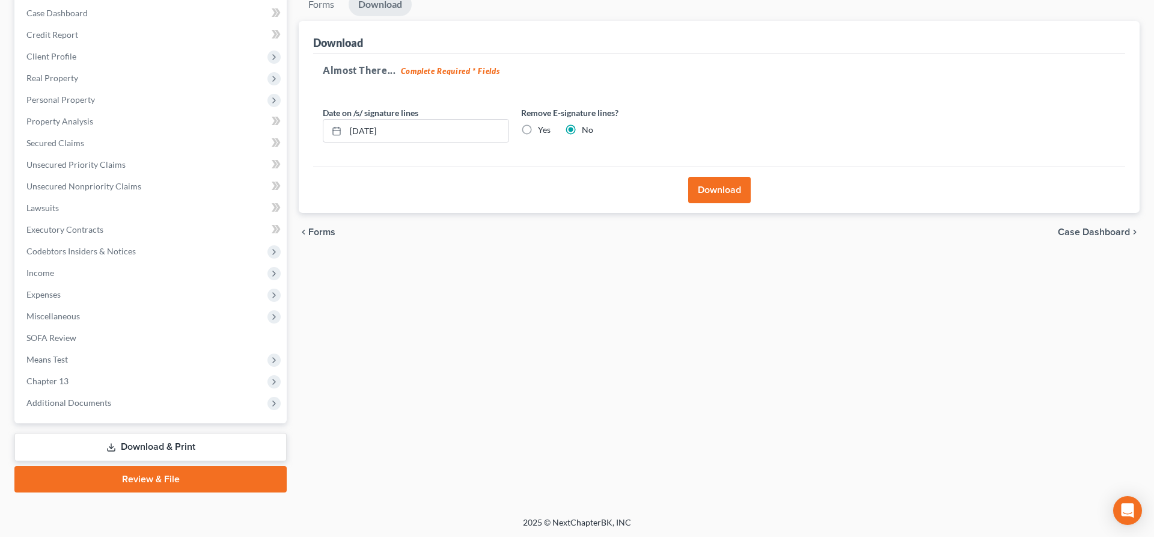
click at [705, 192] on button "Download" at bounding box center [719, 190] width 63 height 26
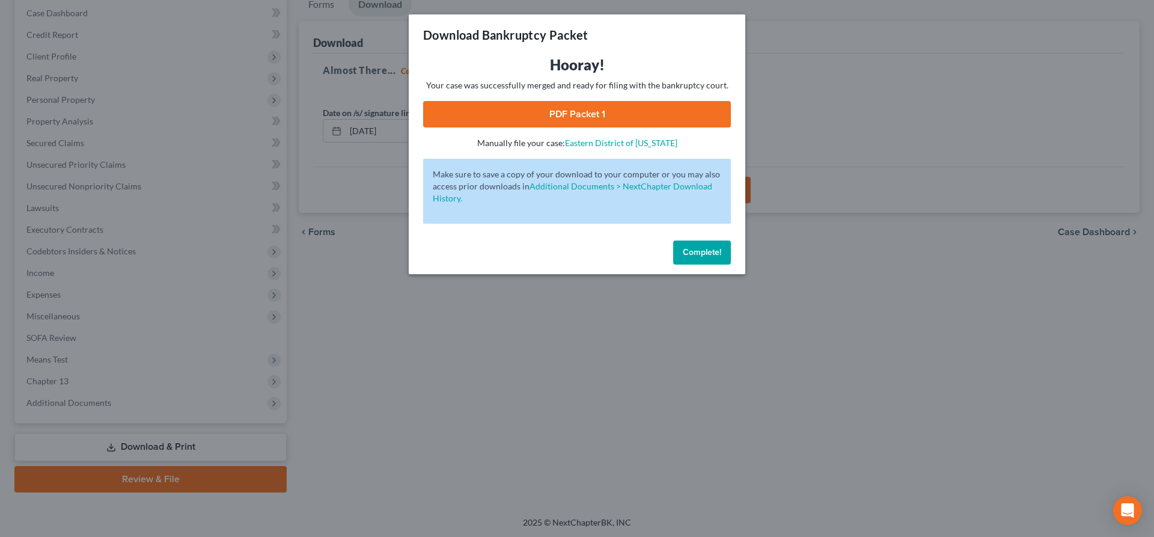
click at [634, 105] on link "PDF Packet 1" at bounding box center [577, 114] width 308 height 26
click at [701, 251] on span "Complete!" at bounding box center [702, 252] width 38 height 10
